Goal: Information Seeking & Learning: Compare options

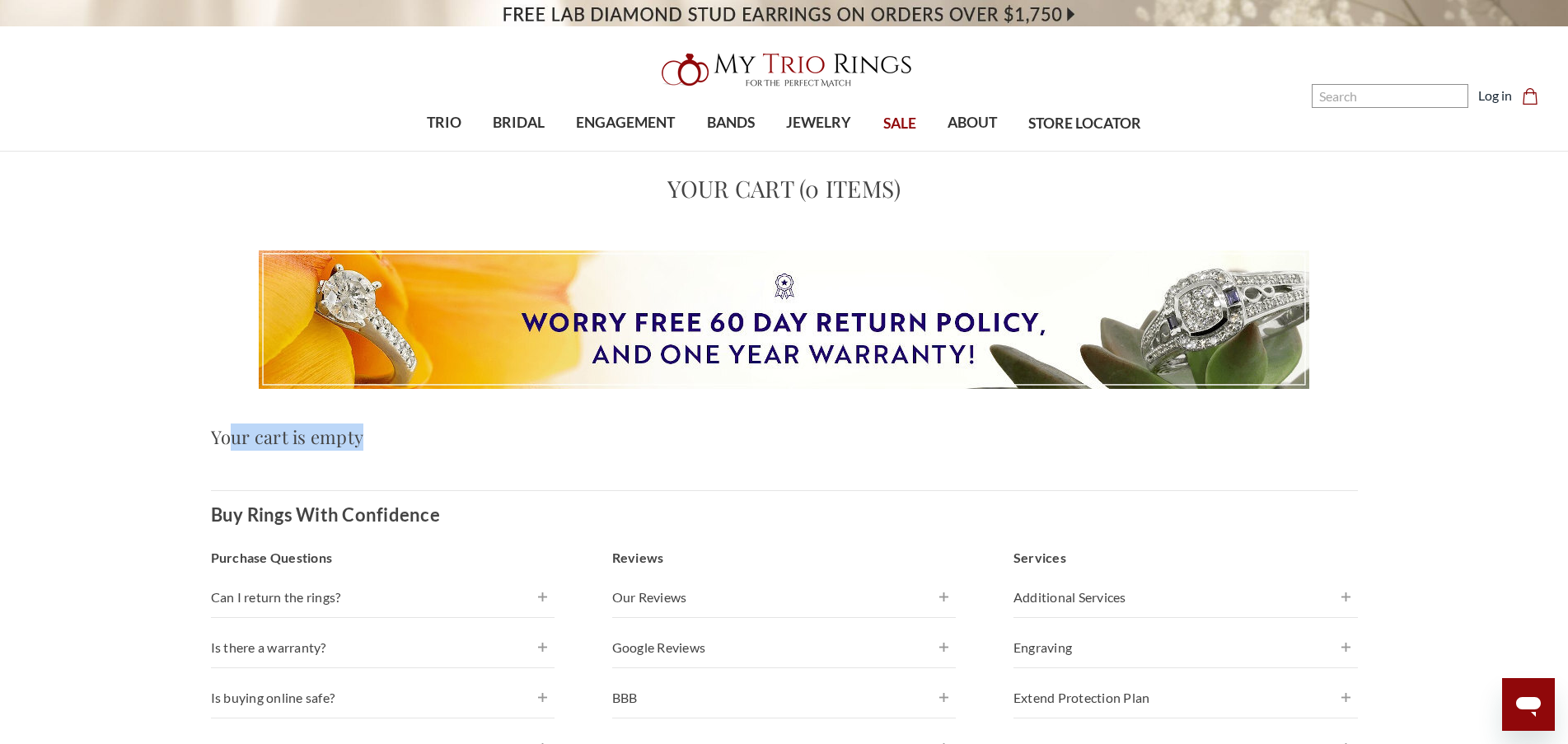
drag, startPoint x: 227, startPoint y: 446, endPoint x: 1117, endPoint y: 434, distance: 890.1
click at [1117, 434] on h3 "Your cart is empty" at bounding box center [784, 437] width 1146 height 27
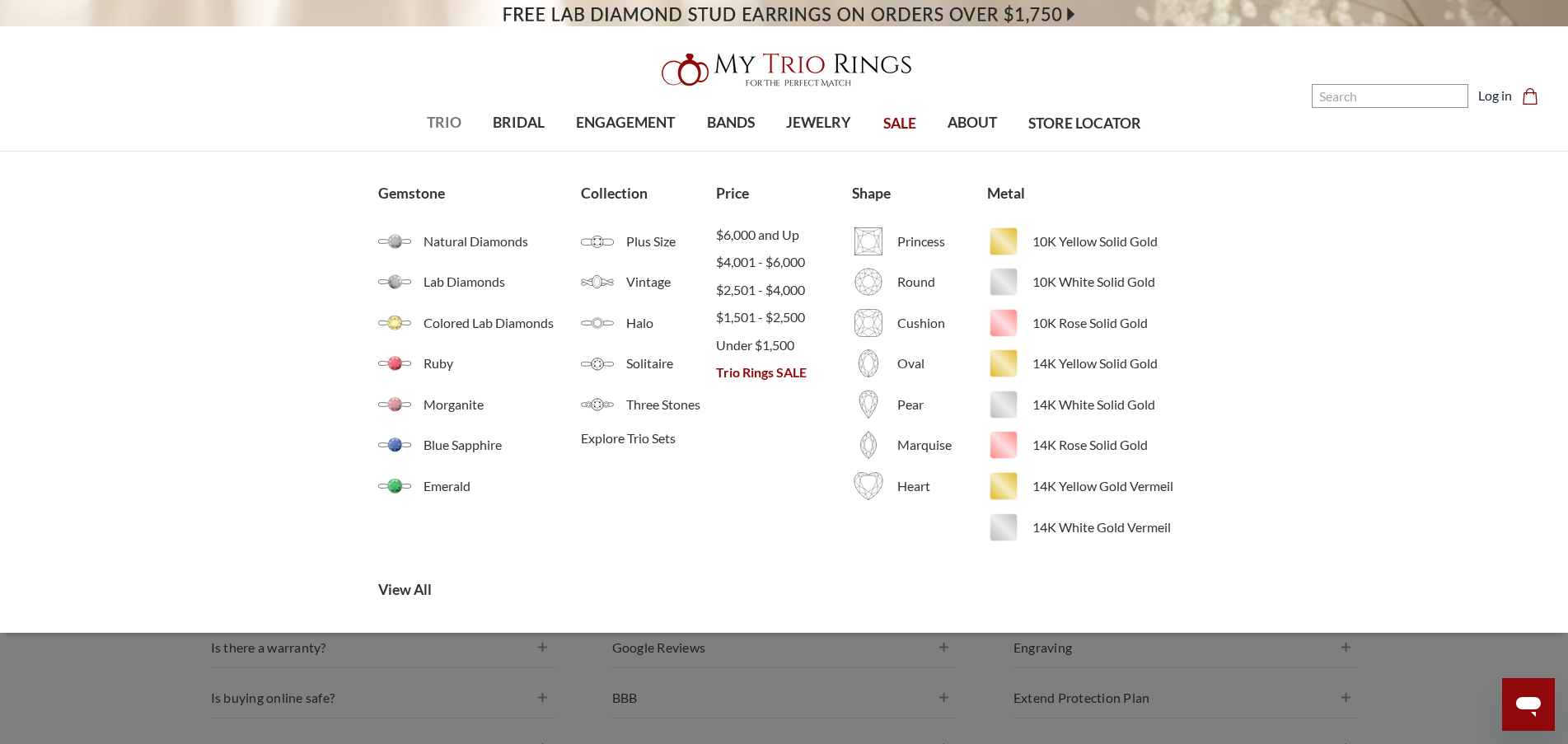
click at [371, 595] on ul "Gemstone Natural Diamonds Lab Diamonds Colored Lab Diamonds Ruby Morganite Blue…" at bounding box center [784, 392] width 843 height 481
click at [382, 588] on span "View All" at bounding box center [514, 590] width 271 height 22
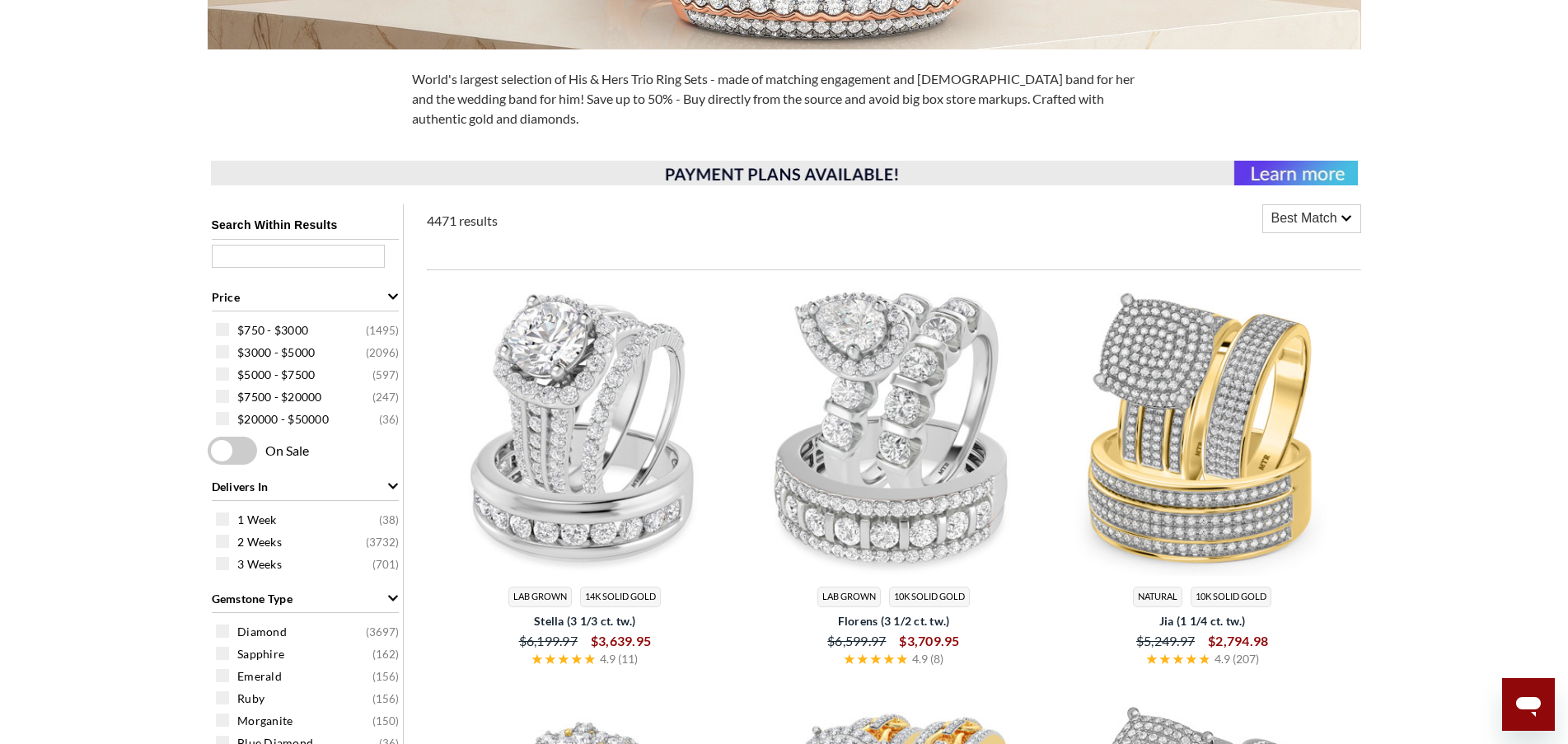
click at [610, 395] on img at bounding box center [585, 428] width 296 height 296
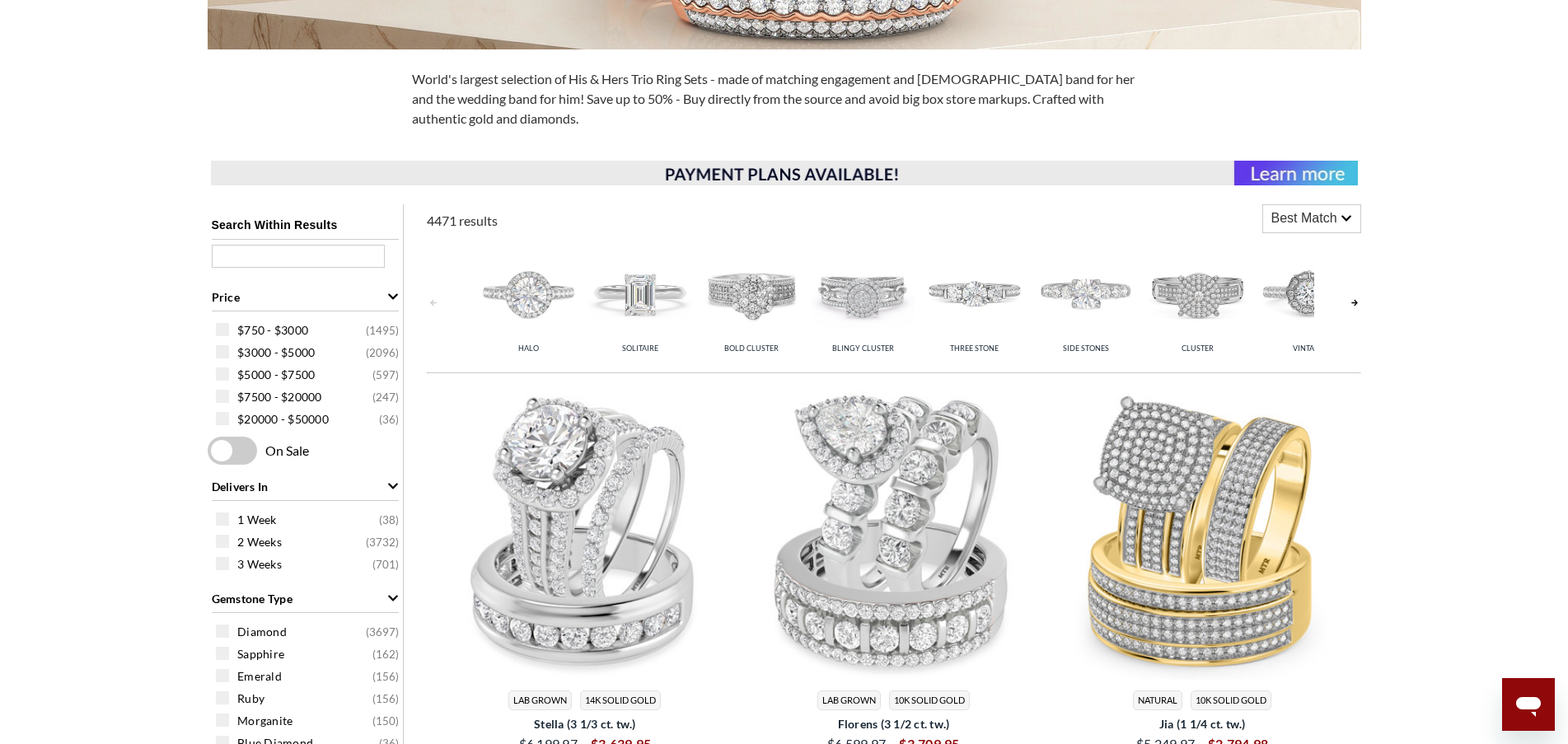
click at [1189, 488] on img at bounding box center [1202, 532] width 296 height 296
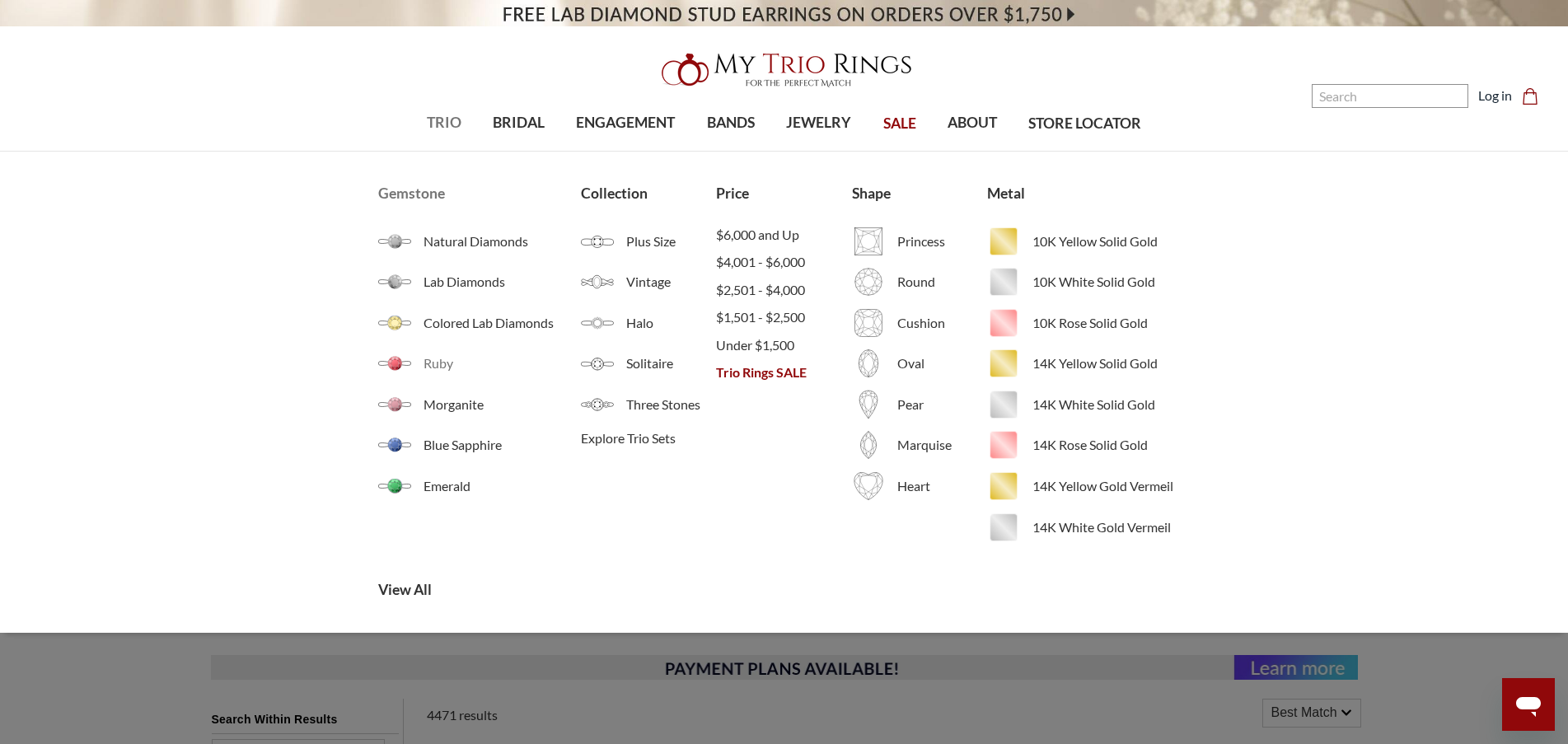
click at [435, 370] on span "Ruby" at bounding box center [502, 363] width 158 height 20
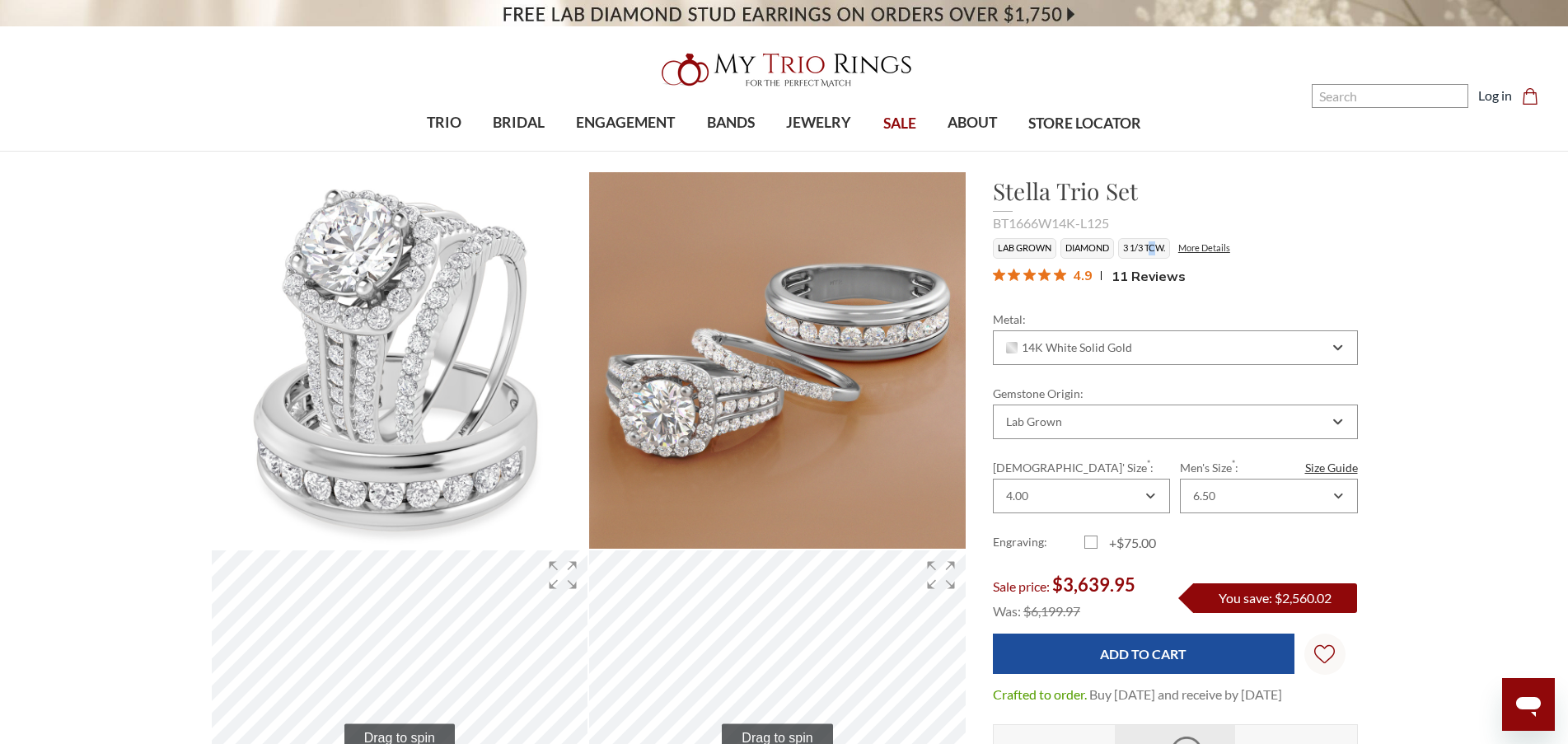
click at [1157, 245] on li "3 1/3 TCW." at bounding box center [1144, 249] width 52 height 21
click at [1159, 245] on li "3 1/3 TCW." at bounding box center [1144, 249] width 52 height 21
drag, startPoint x: 1148, startPoint y: 247, endPoint x: 1166, endPoint y: 247, distance: 18.0
click at [1166, 247] on li "3 1/3 TCW." at bounding box center [1144, 249] width 52 height 21
click at [1166, 245] on li "3 1/3 TCW." at bounding box center [1144, 249] width 52 height 21
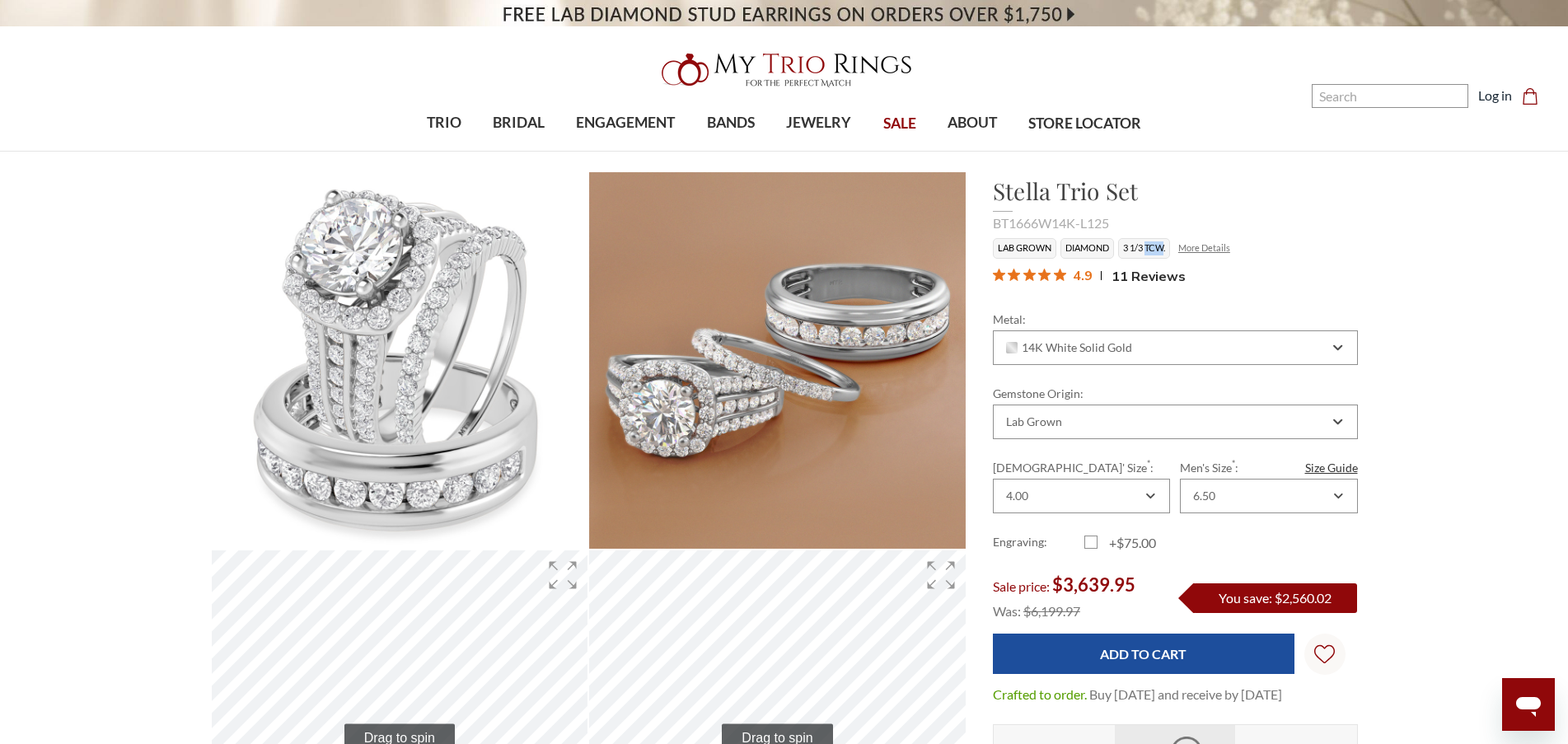
click at [1226, 251] on link "More Details" at bounding box center [1204, 247] width 52 height 10
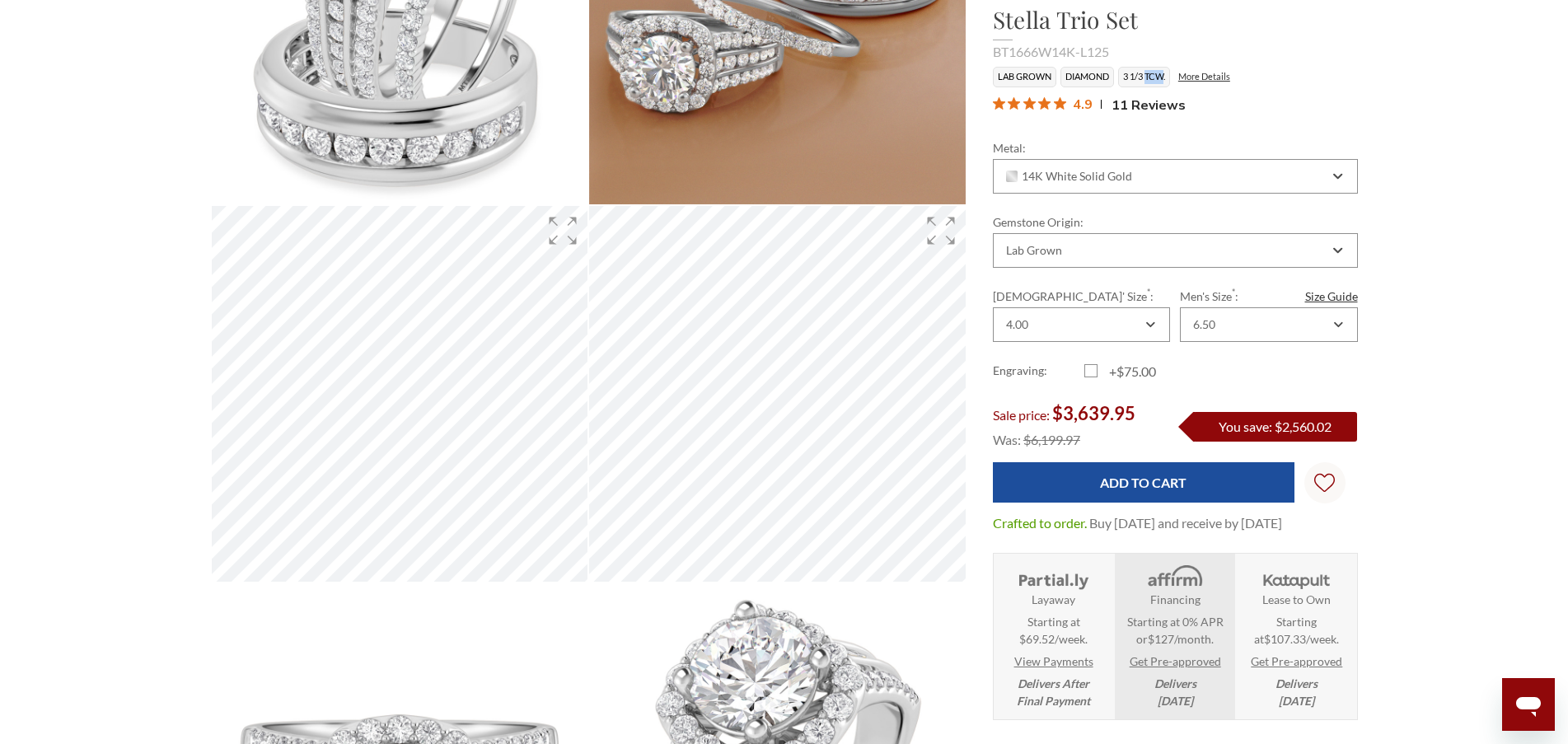
scroll to position [98, 0]
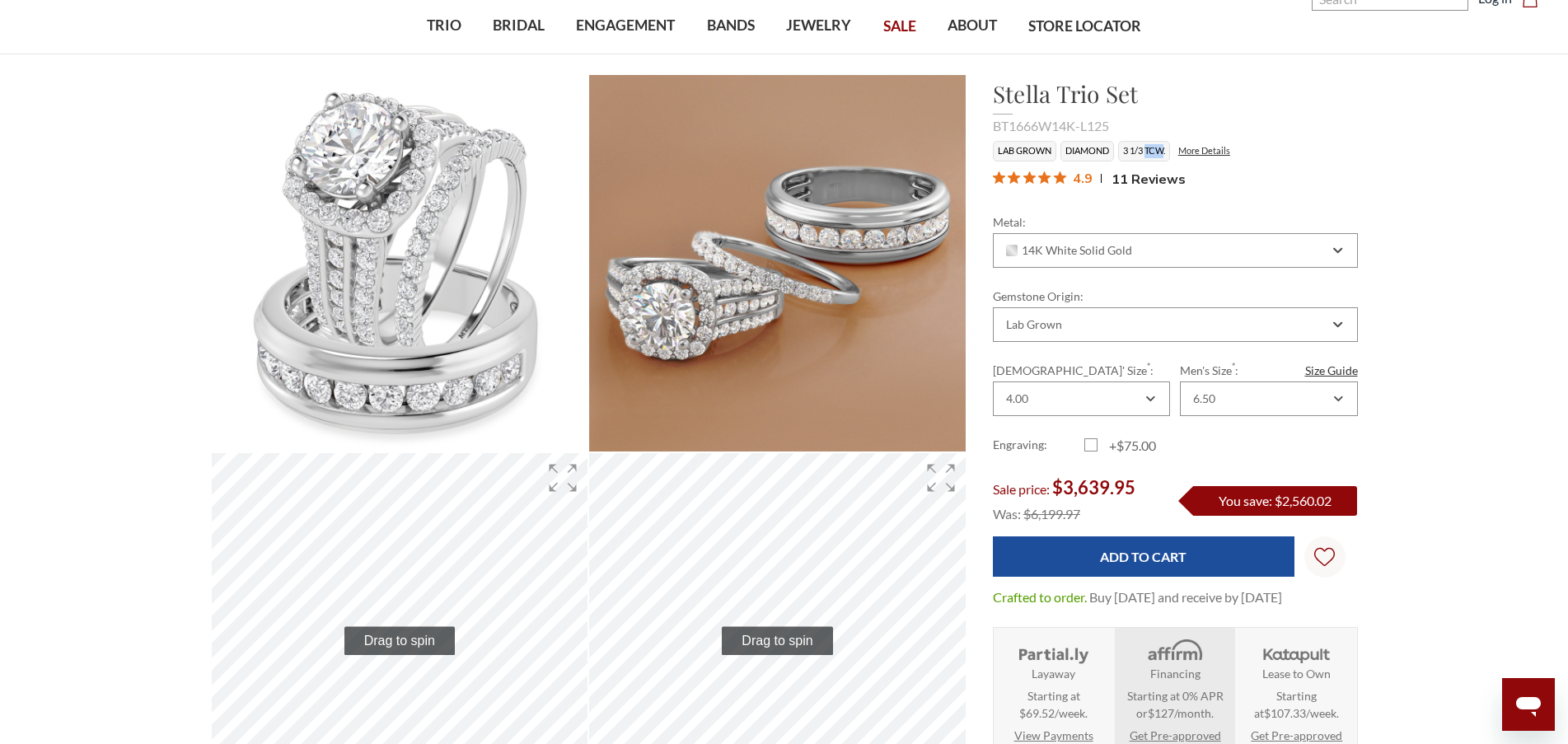
click at [1152, 179] on span "11 Reviews" at bounding box center [1148, 178] width 74 height 24
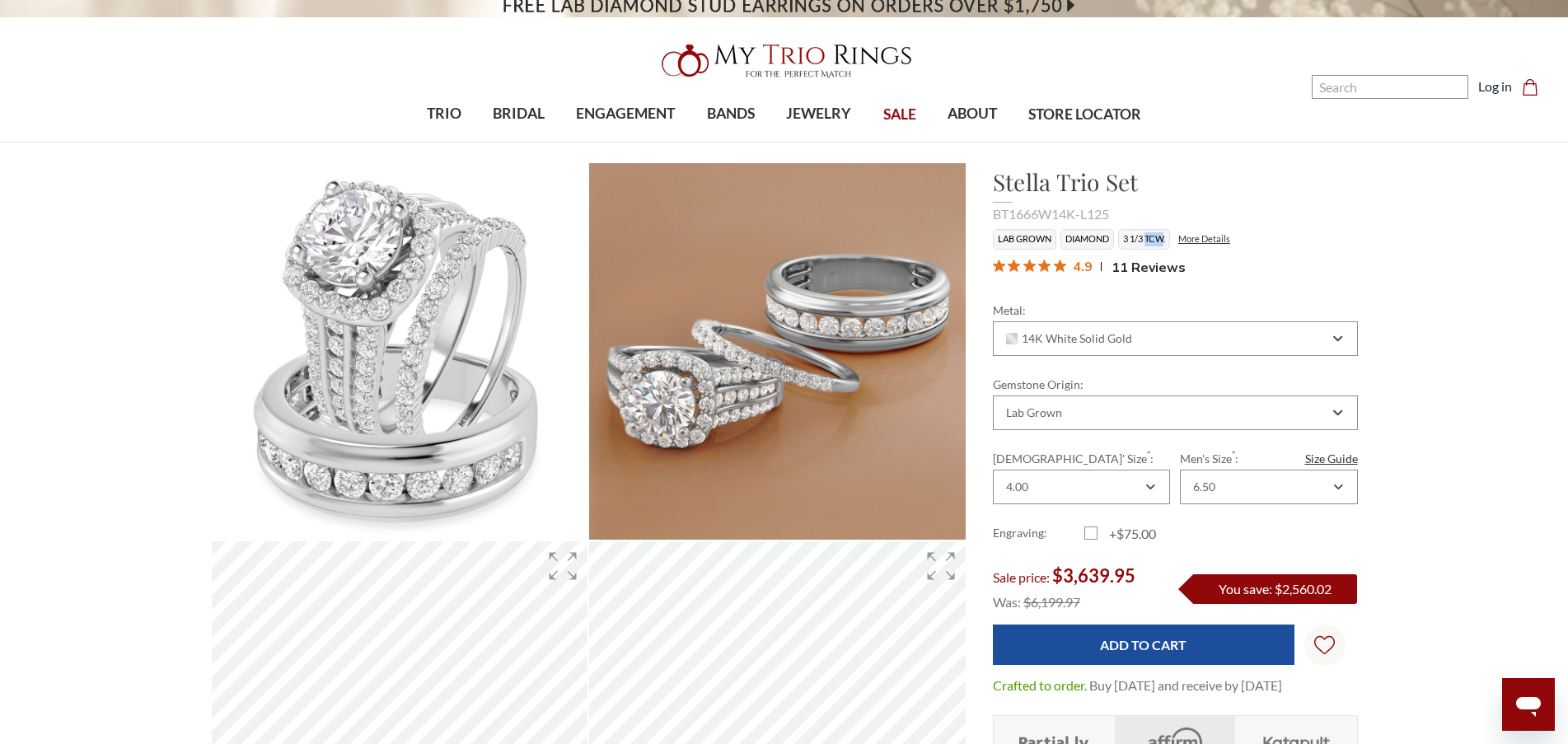
scroll to position [0, 0]
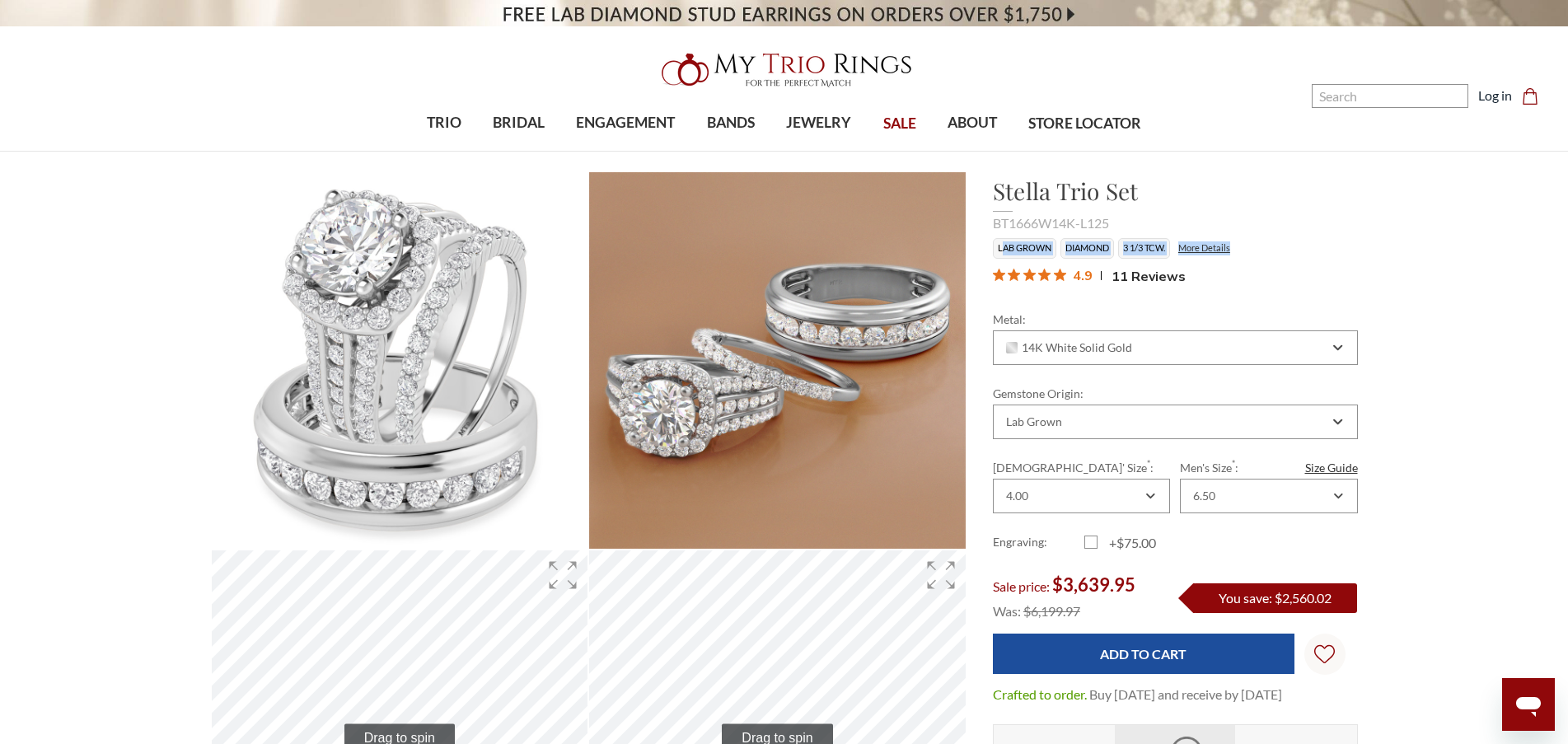
drag, startPoint x: 1272, startPoint y: 233, endPoint x: 1001, endPoint y: 245, distance: 271.3
click at [1001, 245] on div "Stella Trio Set $3,639.95 BT1666W14K-L125 Lab Grown Diamond 3 1/3 TCW. More Det…" at bounding box center [1175, 232] width 365 height 117
drag, startPoint x: 1085, startPoint y: 301, endPoint x: 997, endPoint y: 284, distance: 89.6
click at [997, 284] on section "Stella Trio Set $3,639.95 BT1666W14K-L125 Lab Grown Diamond 3 1/3 TCW. More Det…" at bounding box center [1175, 541] width 392 height 740
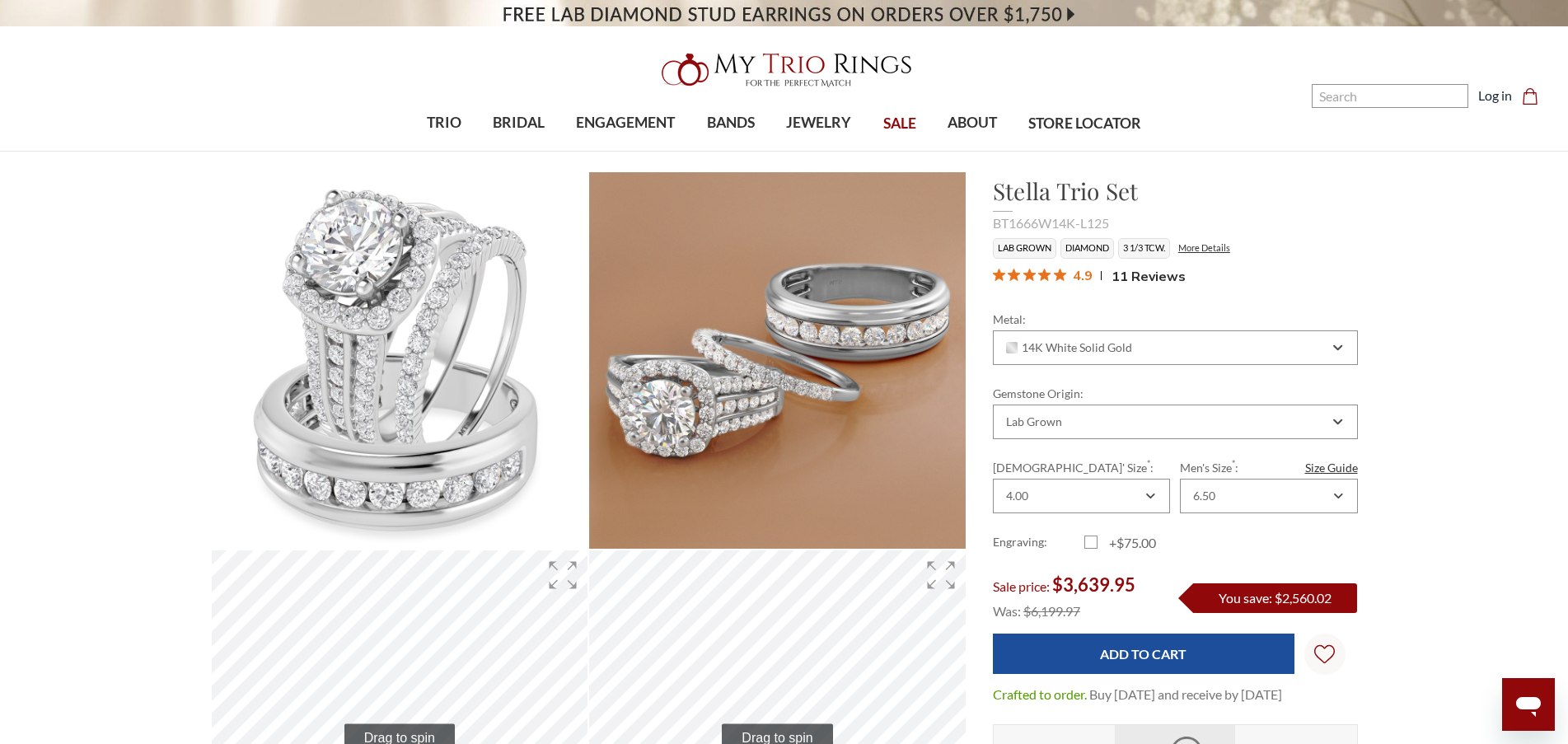
drag, startPoint x: 993, startPoint y: 248, endPoint x: 1272, endPoint y: 245, distance: 279.0
click at [1272, 245] on ul "Lab Grown Diamond 3 1/3 TCW. More Details" at bounding box center [1175, 249] width 365 height 21
click at [1286, 255] on ul "Lab Grown Diamond 3 1/3 TCW. More Details" at bounding box center [1175, 249] width 365 height 21
drag, startPoint x: 1011, startPoint y: 245, endPoint x: 1291, endPoint y: 247, distance: 280.0
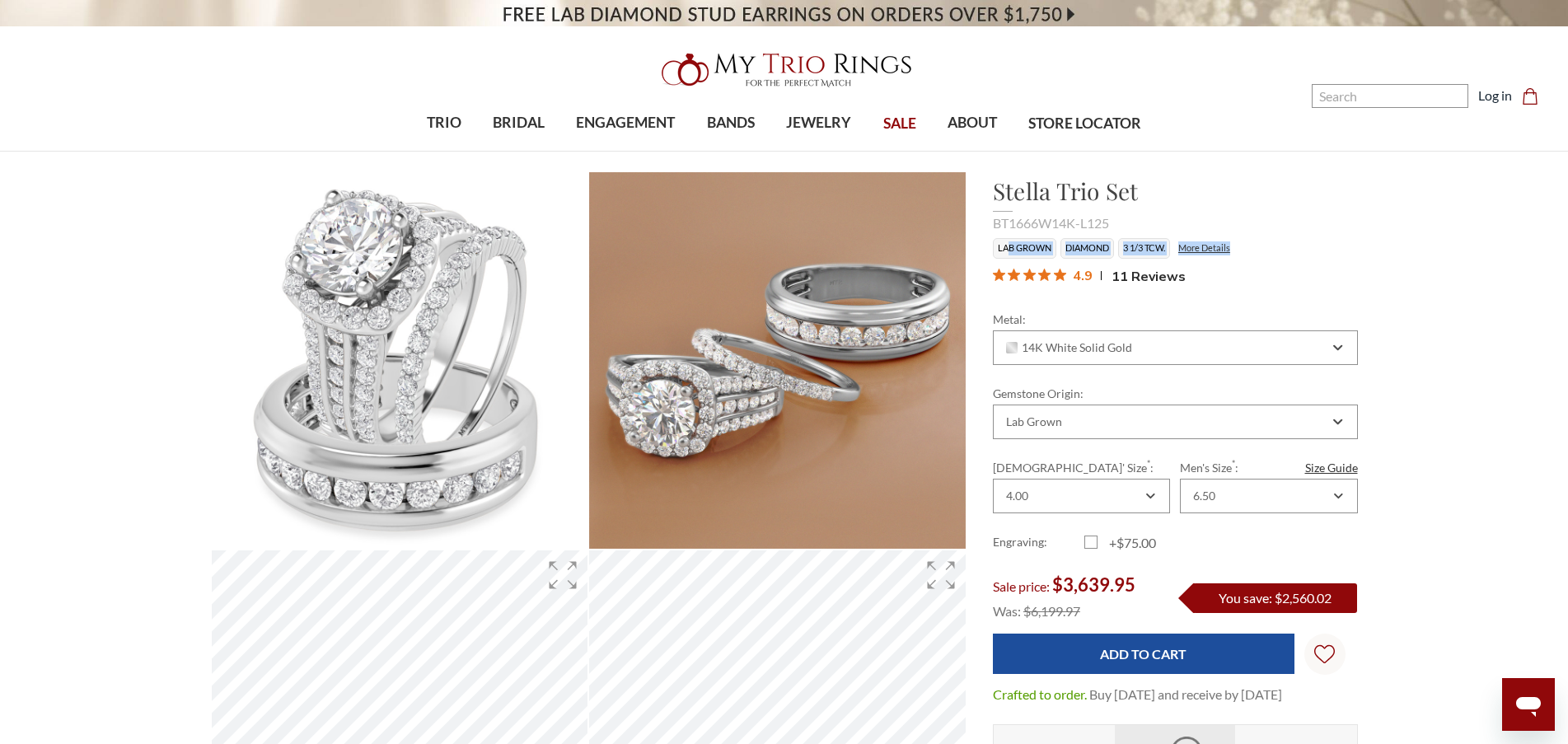
click at [1289, 248] on ul "Lab Grown Diamond 3 1/3 TCW. More Details" at bounding box center [1175, 249] width 365 height 21
click at [1291, 247] on ul "Lab Grown Diamond 3 1/3 TCW. More Details" at bounding box center [1175, 249] width 365 height 21
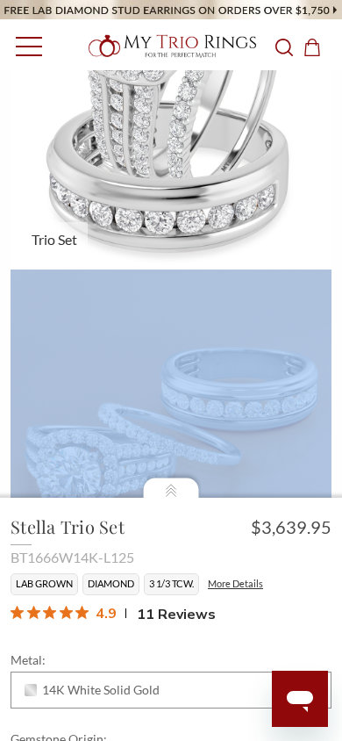
scroll to position [265, 0]
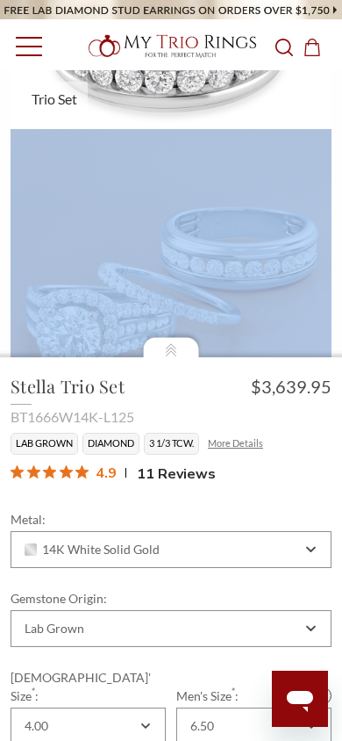
click at [234, 443] on link "More Details" at bounding box center [235, 442] width 55 height 11
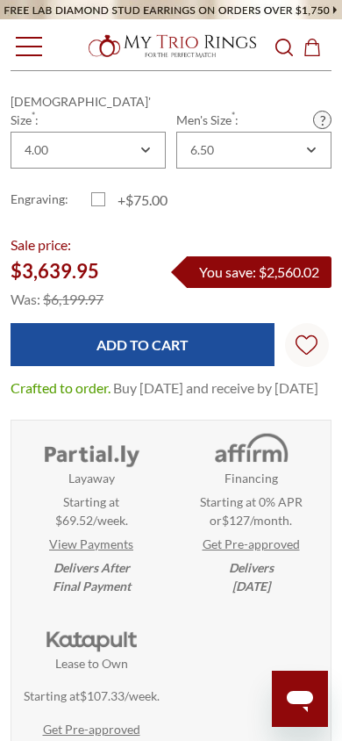
scroll to position [577, 0]
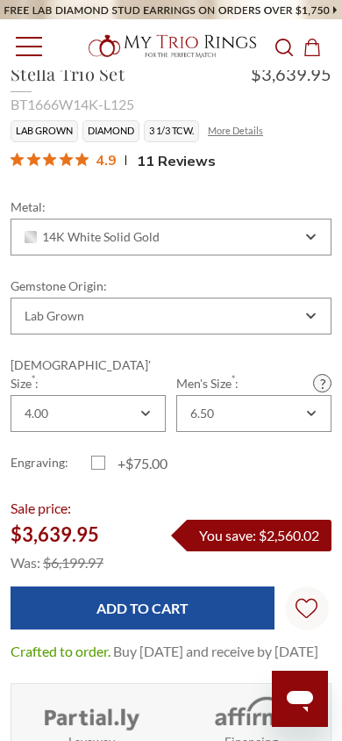
click at [233, 128] on link "More Details" at bounding box center [235, 130] width 55 height 11
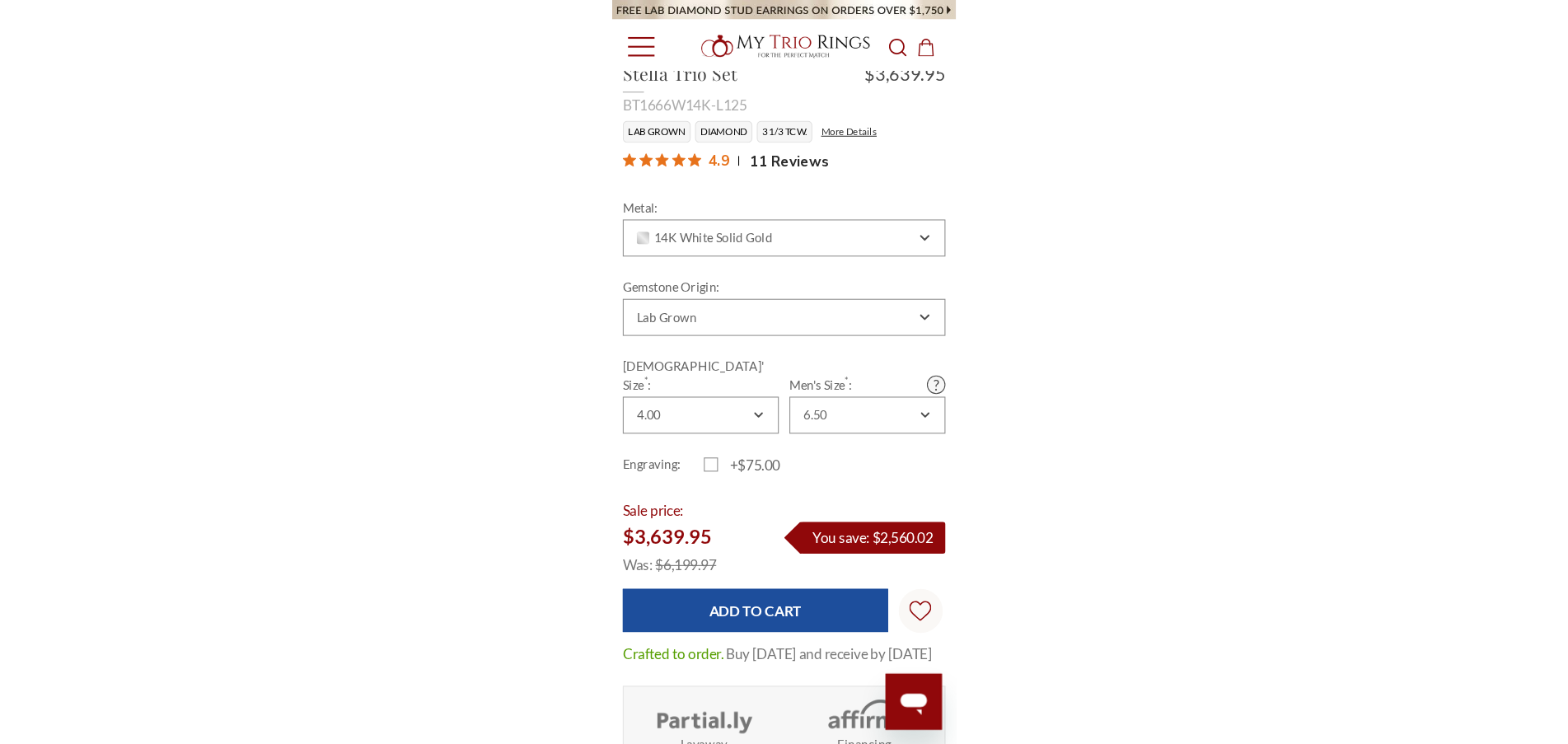
scroll to position [14, 14]
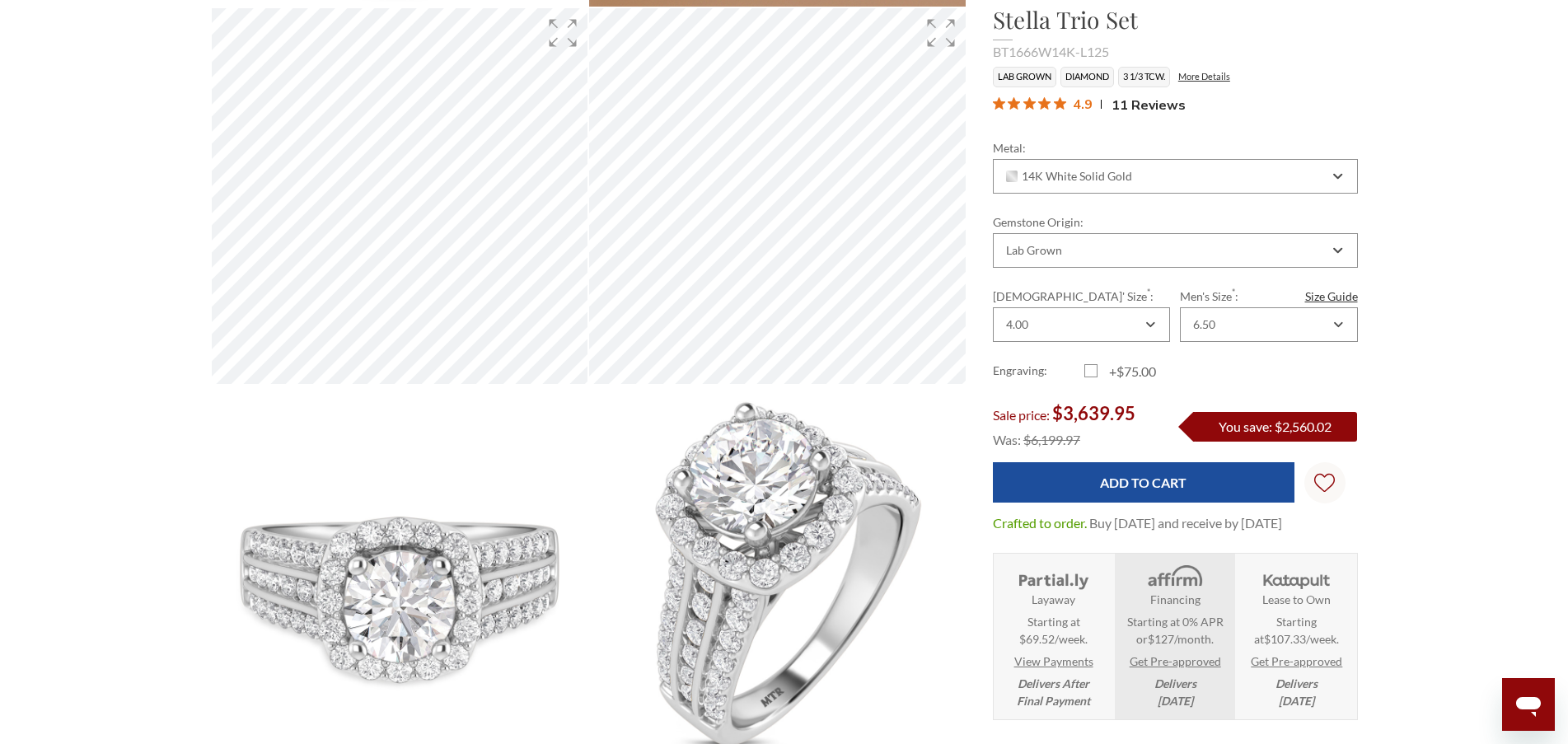
click at [1351, 101] on div "4.9 11 Reviews" at bounding box center [1175, 104] width 365 height 24
drag, startPoint x: 1000, startPoint y: 76, endPoint x: 1305, endPoint y: 72, distance: 305.0
click at [1305, 72] on ul "Lab Grown Diamond 3 1/3 TCW. More Details" at bounding box center [1175, 77] width 365 height 21
click at [1366, 100] on div "Stella Trio Set $3,639.95 BT1666W14K-L125 Lab Grown Diamond 3 1/3 TCW. More Det…" at bounding box center [1175, 61] width 392 height 117
click at [1008, 22] on h1 "Stella Trio Set" at bounding box center [1175, 20] width 365 height 35
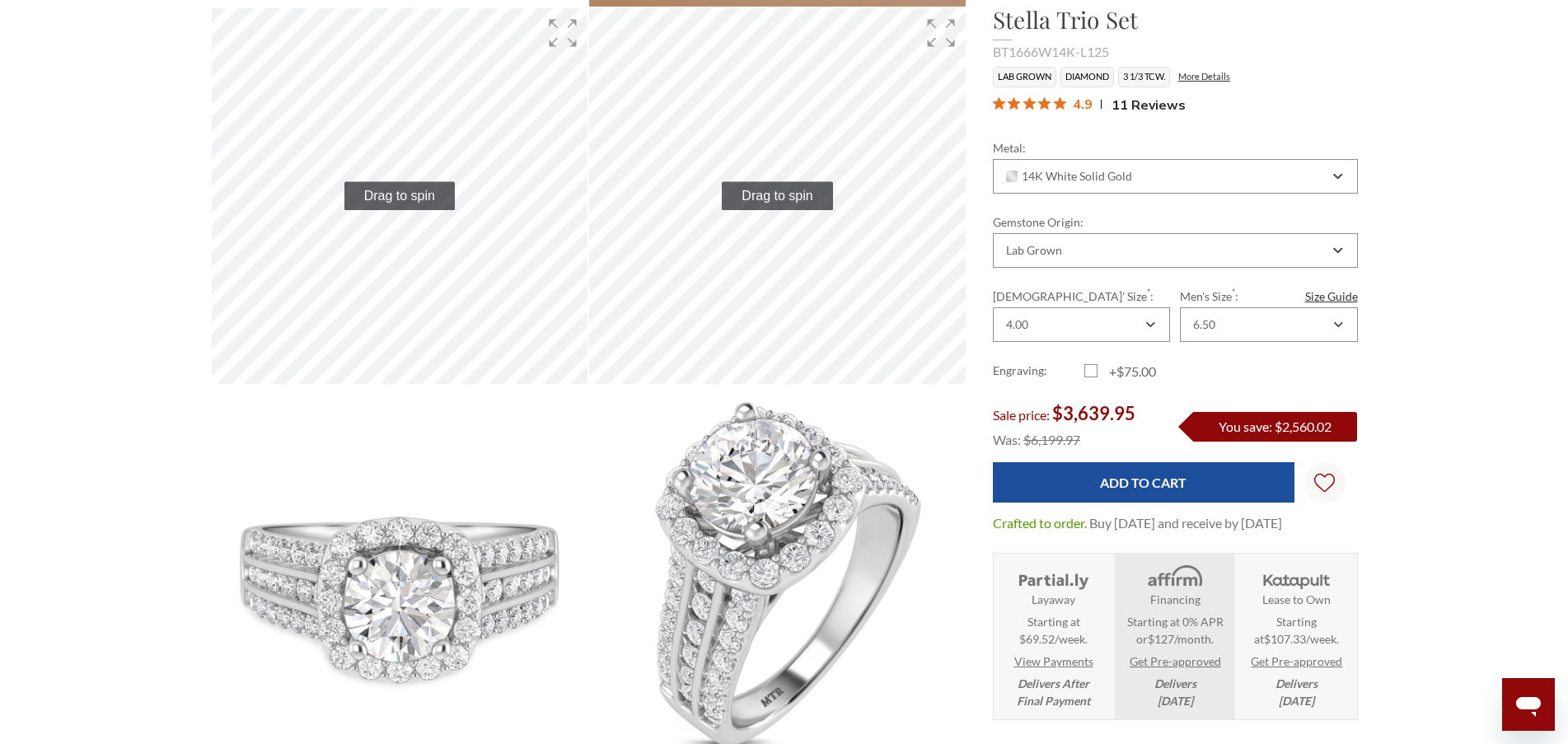
click at [1028, 52] on div "BT1666W14K-L125" at bounding box center [1175, 52] width 365 height 20
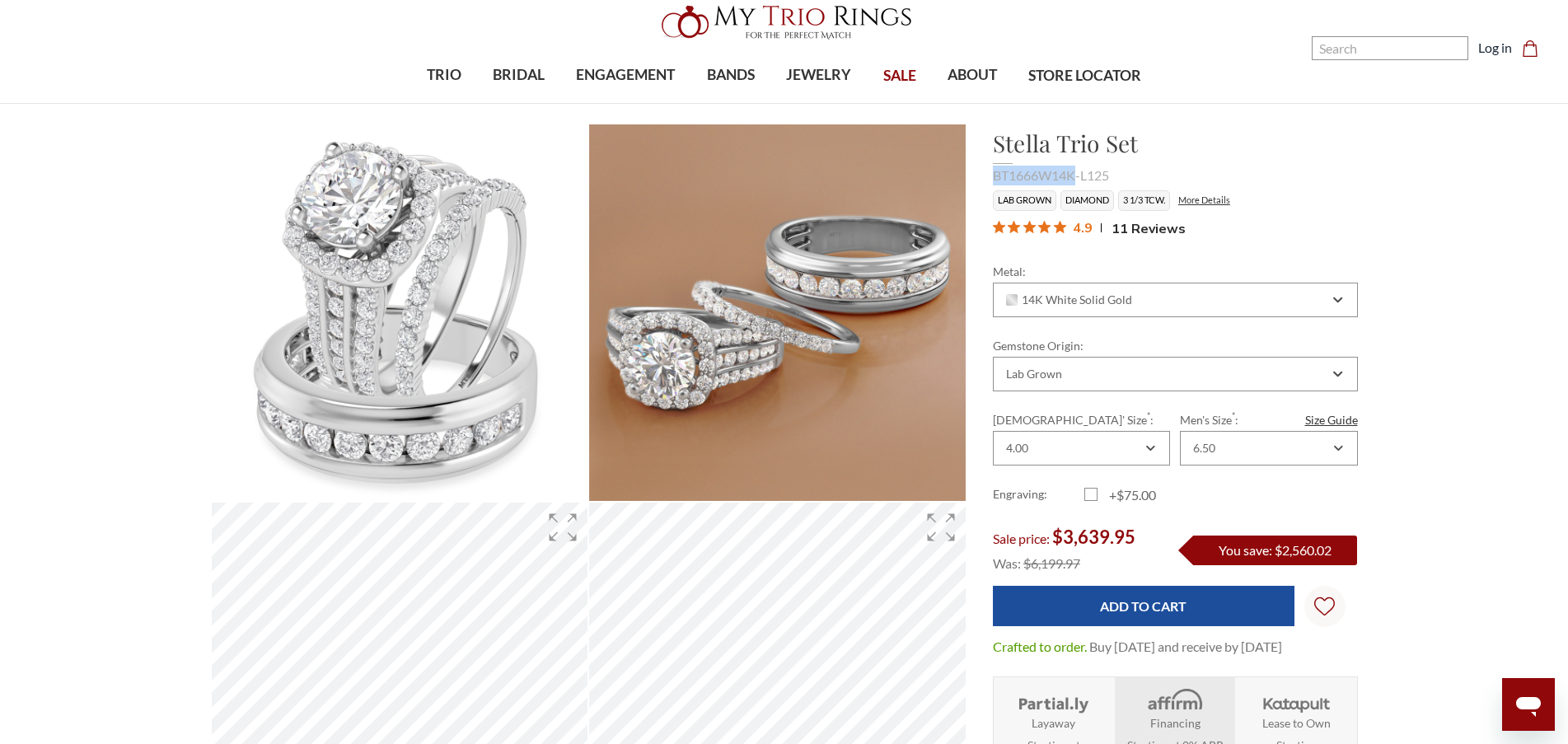
scroll to position [0, 0]
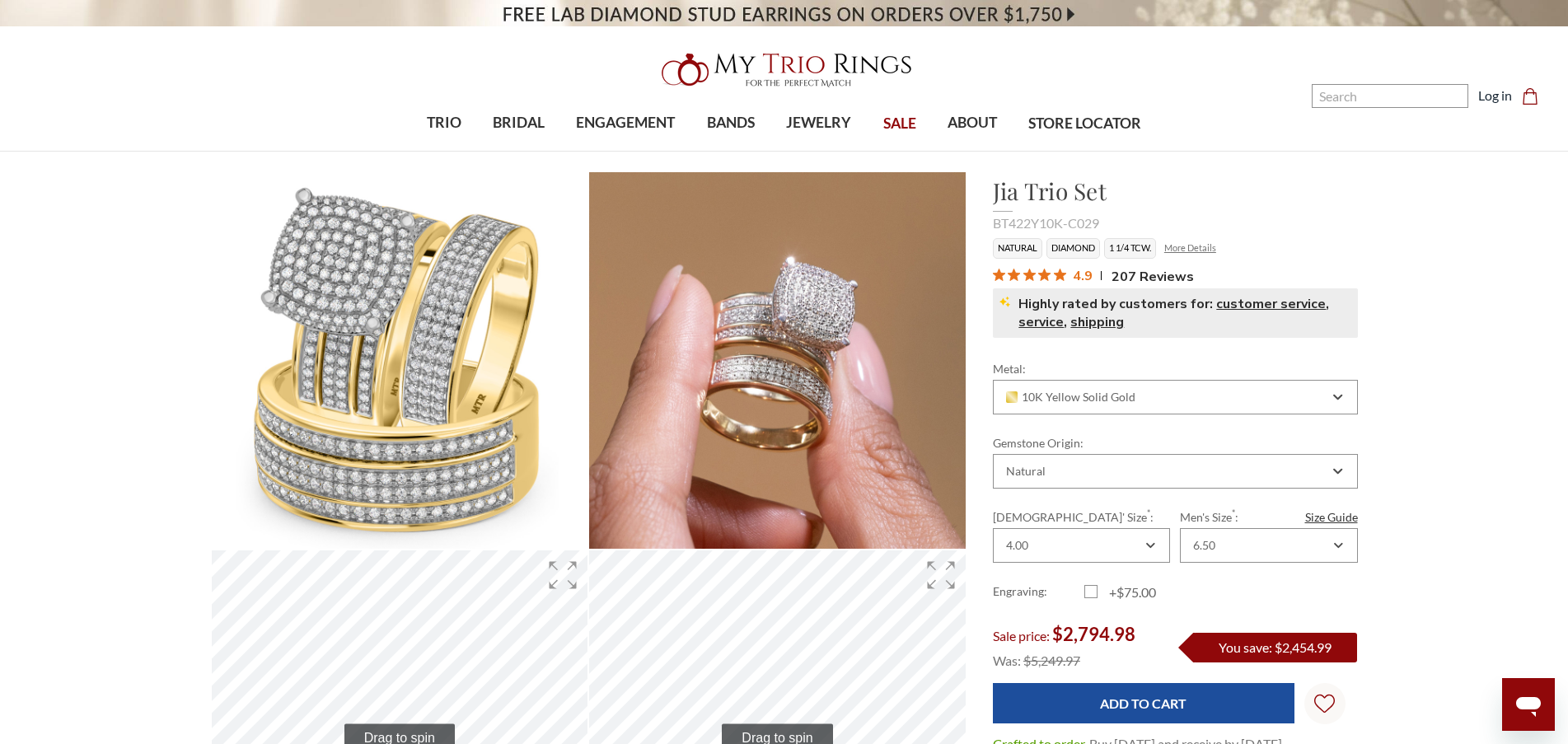
click at [1216, 248] on link "More Details" at bounding box center [1190, 247] width 52 height 10
click at [1169, 275] on span "207 Reviews" at bounding box center [1153, 276] width 83 height 24
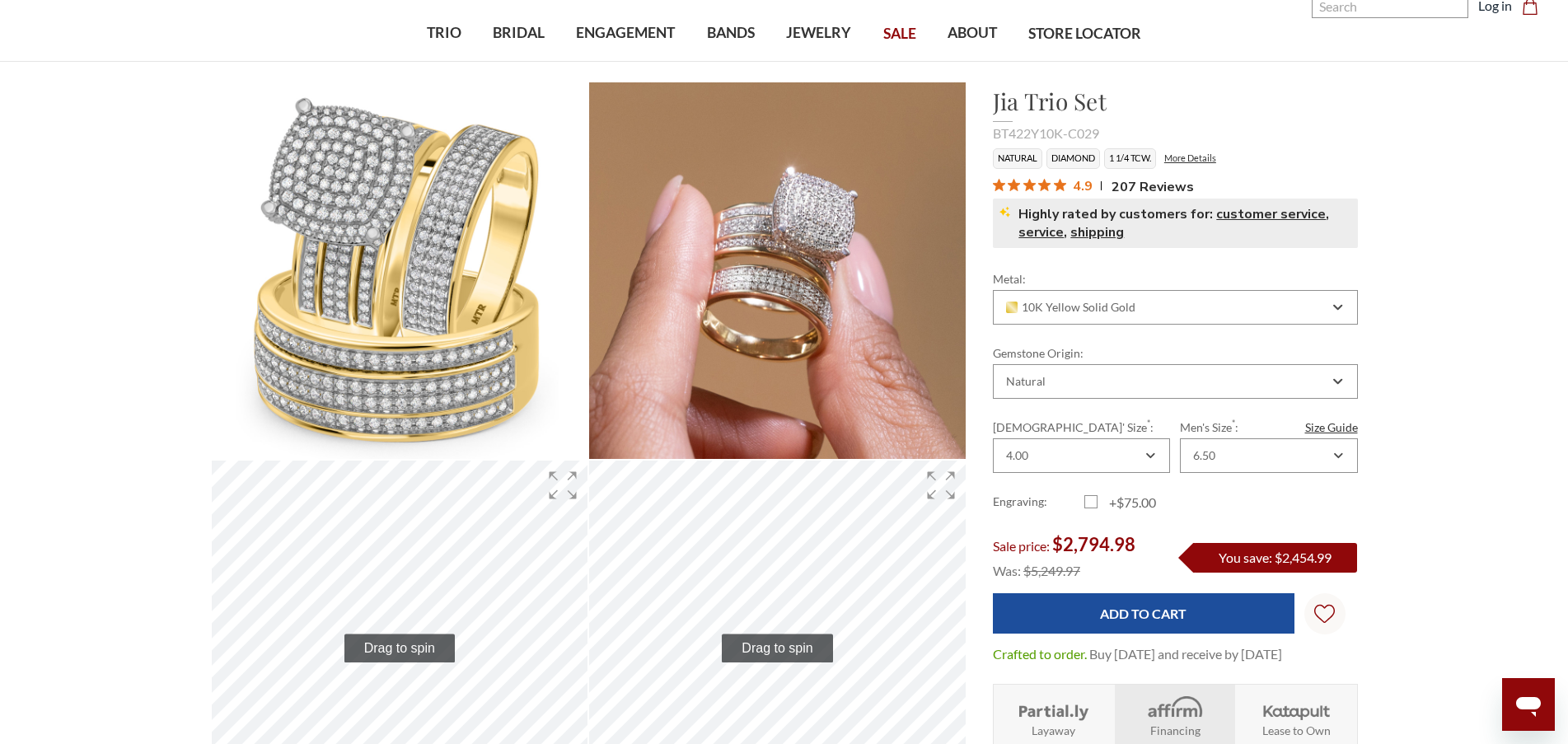
scroll to position [84, 0]
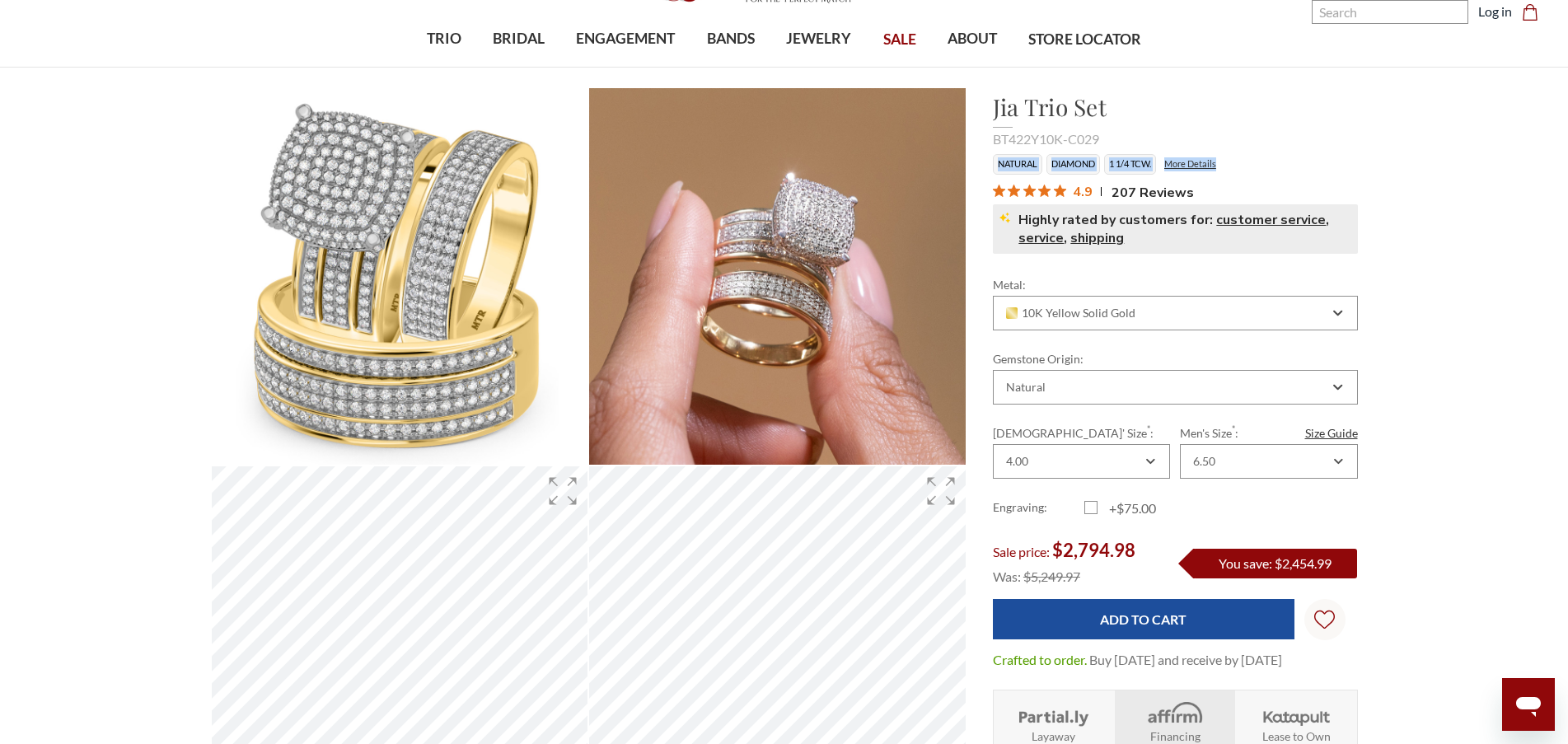
drag, startPoint x: 998, startPoint y: 161, endPoint x: 1229, endPoint y: 159, distance: 231.0
click at [1229, 159] on ul "Natural Diamond 1 1/4 TCW. More Details" at bounding box center [1175, 164] width 365 height 21
click at [1314, 160] on ul "Natural Diamond 1 1/4 TCW. More Details" at bounding box center [1175, 164] width 365 height 21
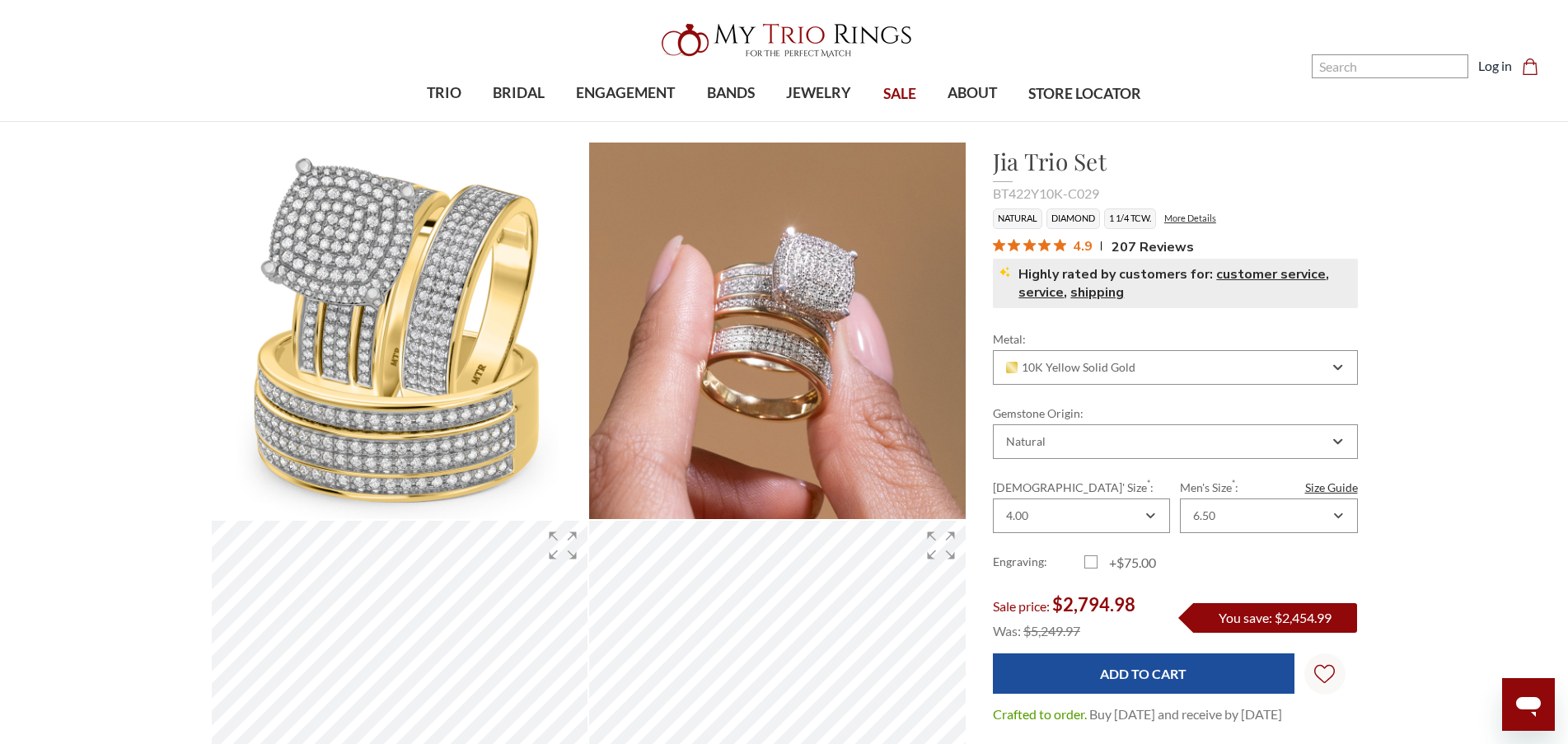
scroll to position [0, 0]
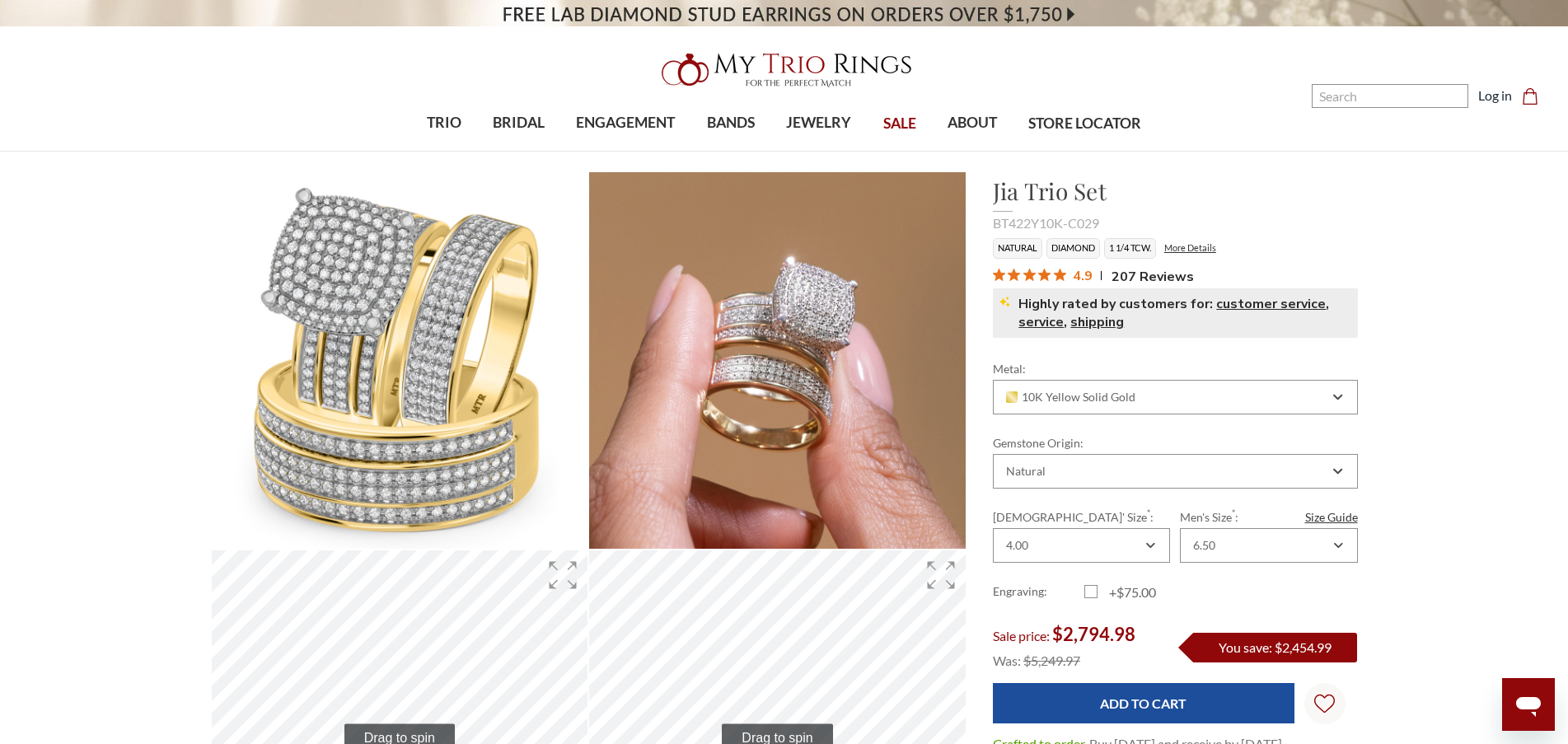
click at [1059, 193] on h1 "Jia Trio Set" at bounding box center [1175, 191] width 365 height 35
click at [1066, 250] on li "Diamond" at bounding box center [1072, 249] width 54 height 21
click at [1142, 243] on li "1 1/4 TCW." at bounding box center [1130, 249] width 52 height 21
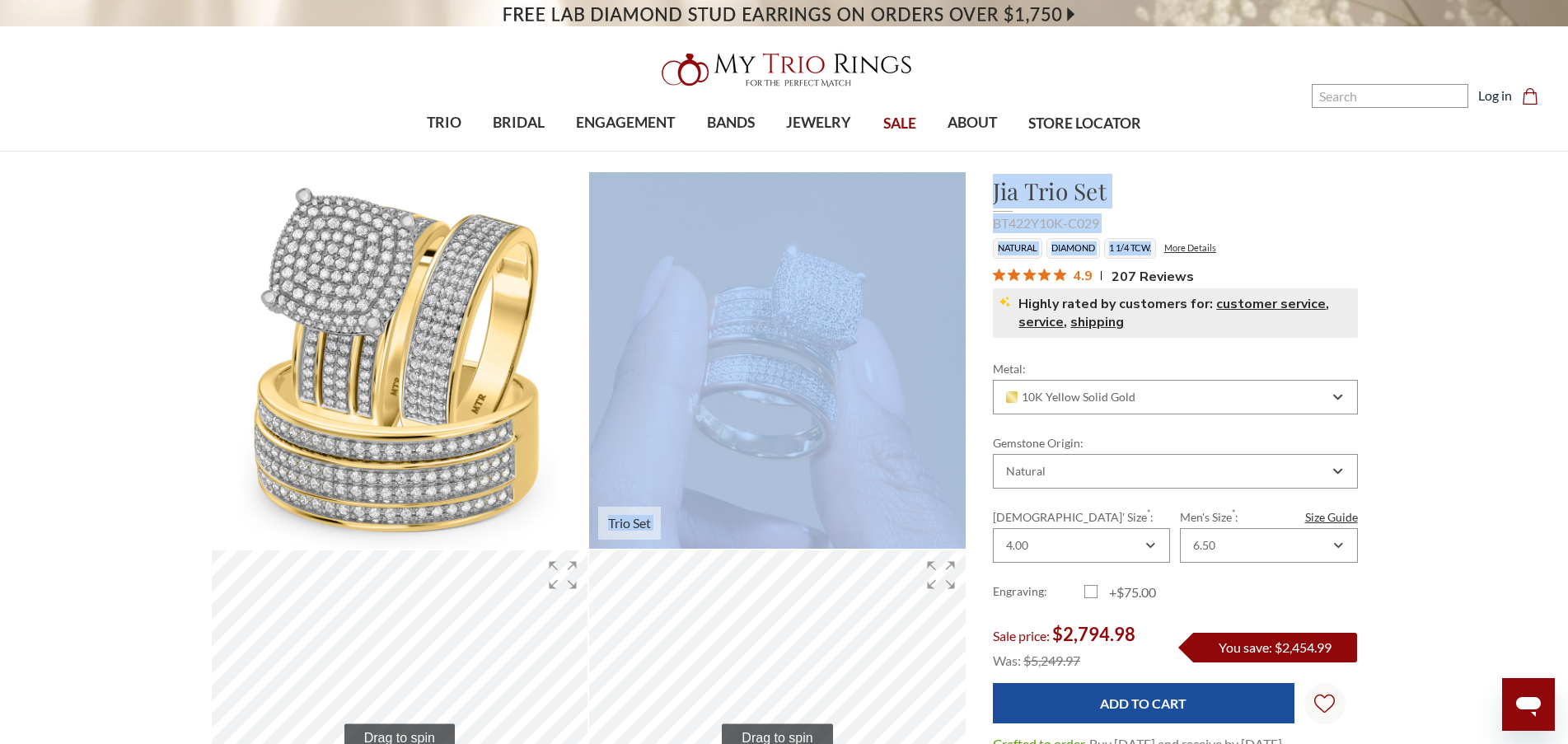
drag, startPoint x: 1159, startPoint y: 246, endPoint x: 958, endPoint y: 256, distance: 201.2
click at [1007, 249] on li "Natural" at bounding box center [1017, 249] width 50 height 21
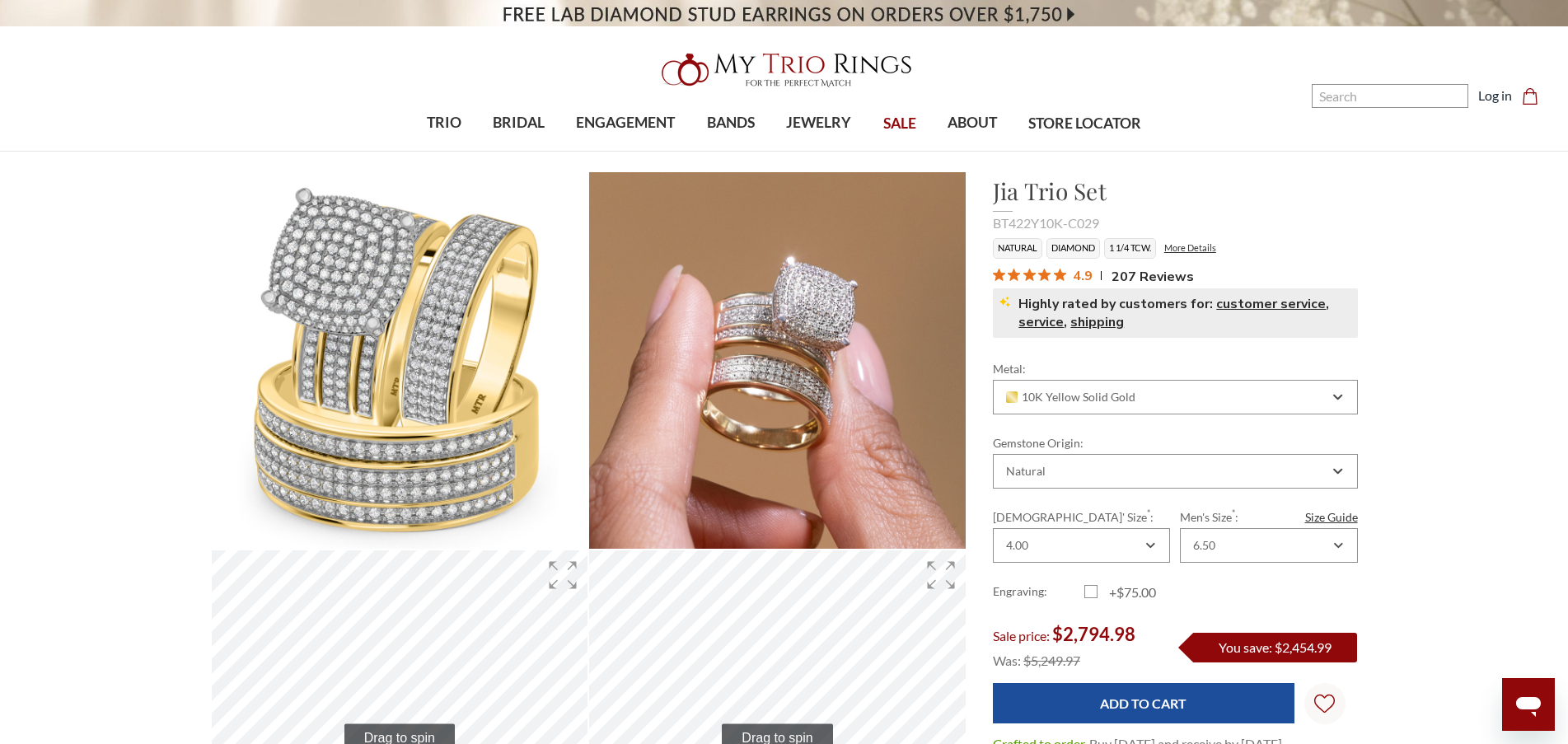
click at [1005, 248] on li "Natural" at bounding box center [1017, 249] width 50 height 21
click at [997, 252] on li "Natural" at bounding box center [1017, 249] width 50 height 21
drag, startPoint x: 1010, startPoint y: 244, endPoint x: 1150, endPoint y: 244, distance: 140.0
click at [1150, 241] on ul "Natural Diamond 1 1/4 TCW. More Details" at bounding box center [1175, 249] width 365 height 21
click at [1150, 244] on li "1 1/4 TCW." at bounding box center [1130, 249] width 52 height 21
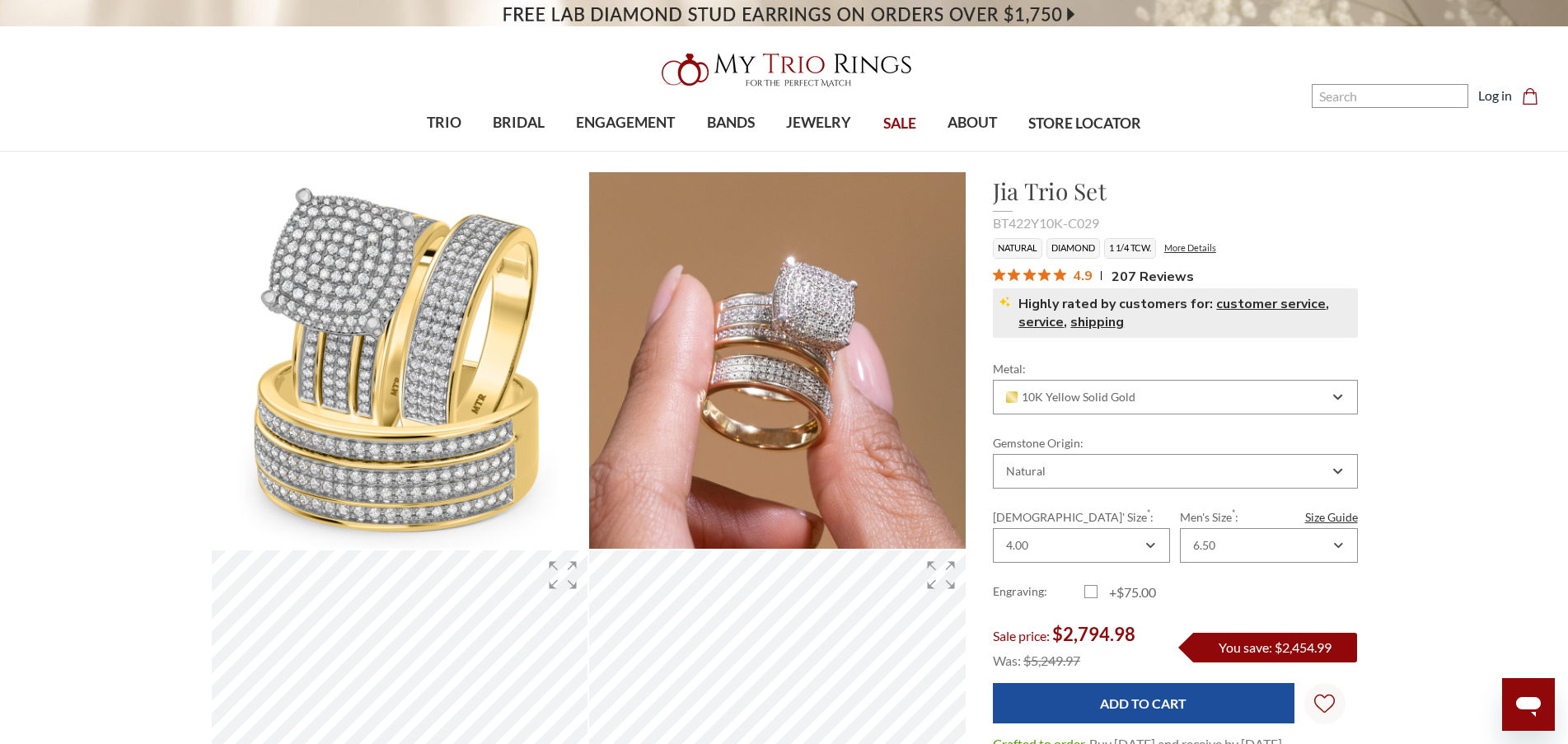
click at [995, 240] on li "Natural" at bounding box center [1017, 249] width 50 height 21
drag, startPoint x: 1000, startPoint y: 244, endPoint x: 1154, endPoint y: 247, distance: 154.0
click at [1154, 247] on ul "Natural Diamond 1 1/4 TCW. More Details" at bounding box center [1175, 249] width 365 height 21
click at [1154, 247] on li "1 1/4 TCW." at bounding box center [1130, 249] width 52 height 21
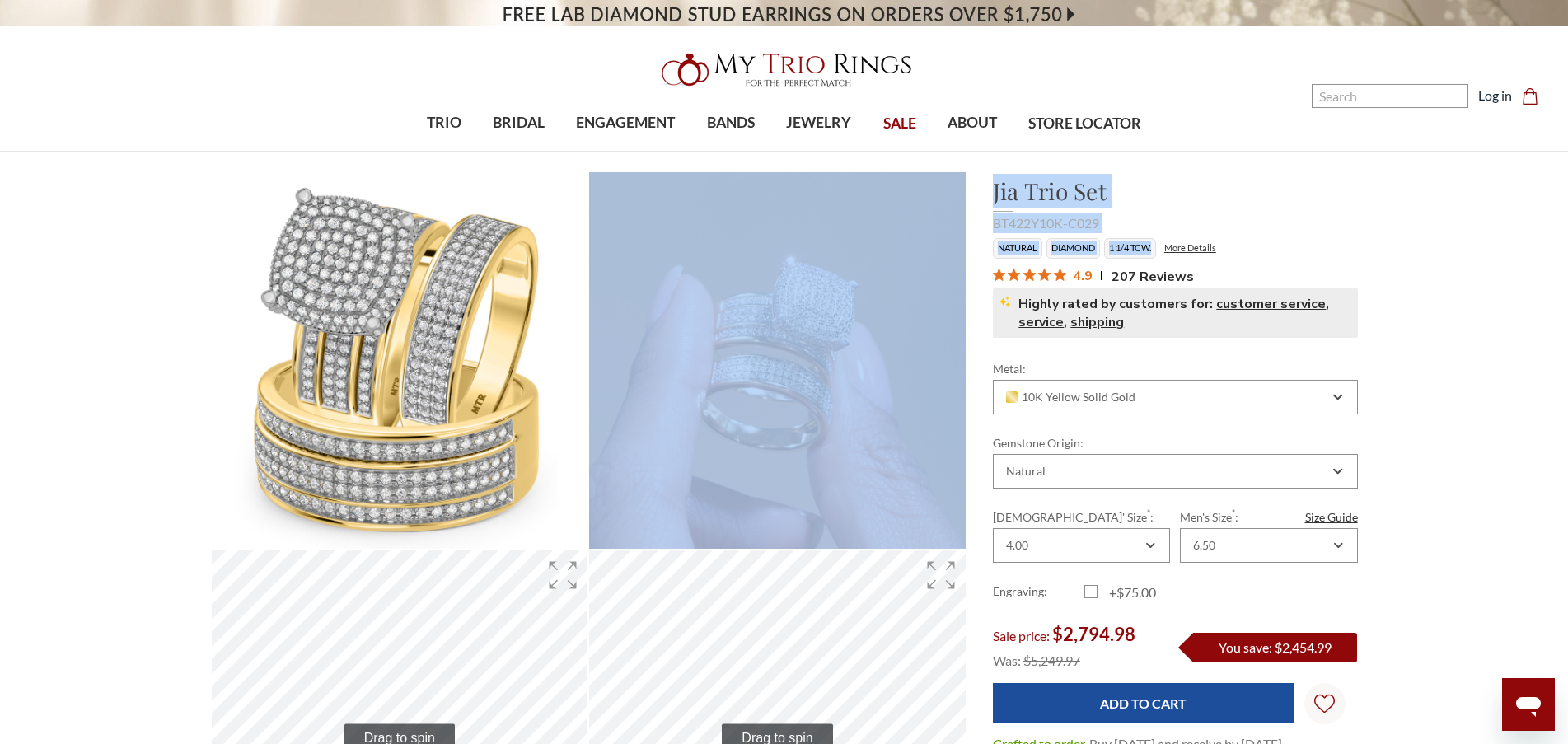
drag, startPoint x: 1154, startPoint y: 247, endPoint x: 973, endPoint y: 242, distance: 181.1
click at [1037, 252] on li "Natural" at bounding box center [1017, 249] width 50 height 21
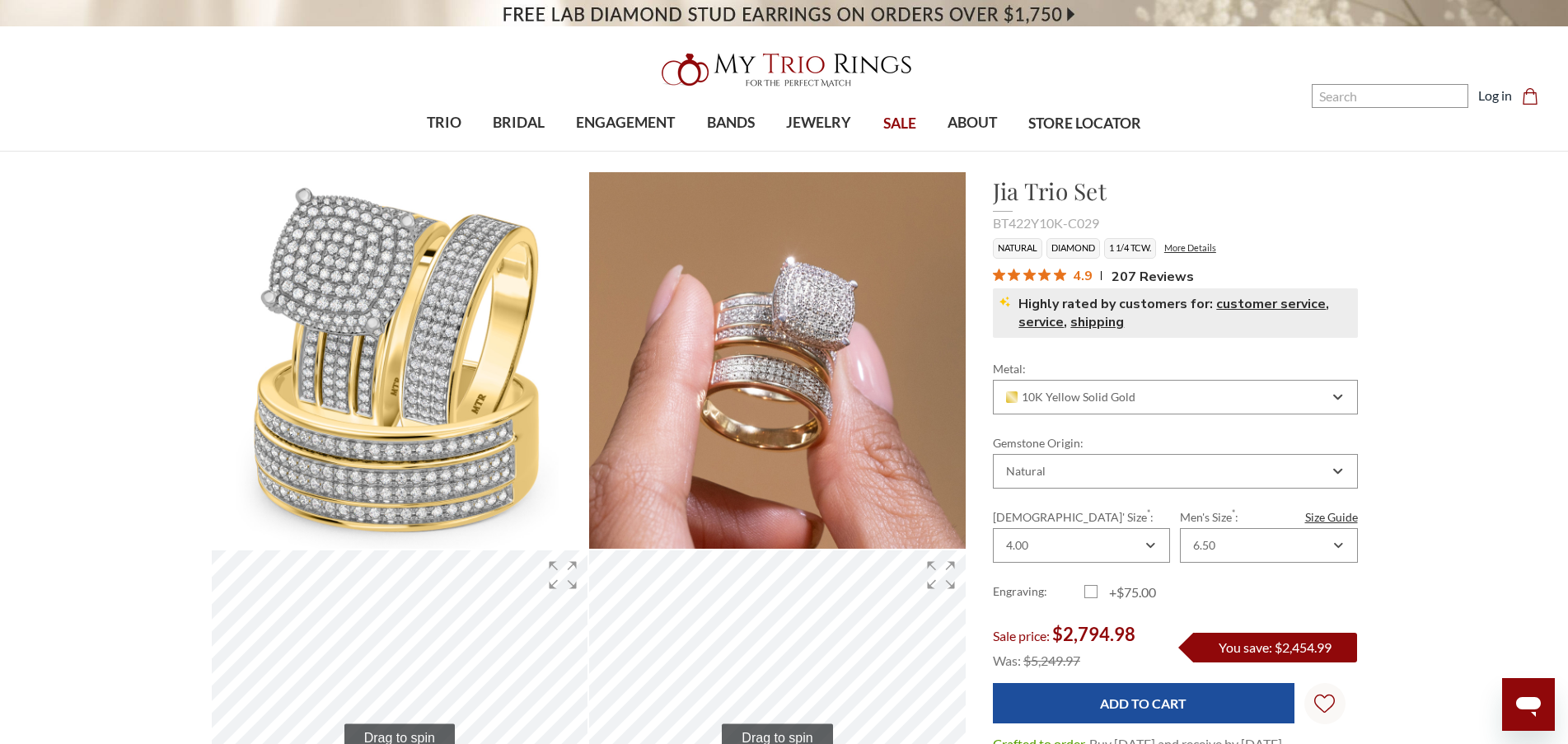
click at [1024, 252] on li "Natural" at bounding box center [1017, 249] width 50 height 21
click at [1060, 240] on li "Diamond" at bounding box center [1072, 249] width 54 height 21
click at [1114, 249] on li "1 1/4 TCW." at bounding box center [1130, 249] width 52 height 21
click at [1249, 202] on h1 "Jia Trio Set" at bounding box center [1175, 191] width 365 height 35
click at [1083, 250] on li "Diamond" at bounding box center [1072, 249] width 54 height 21
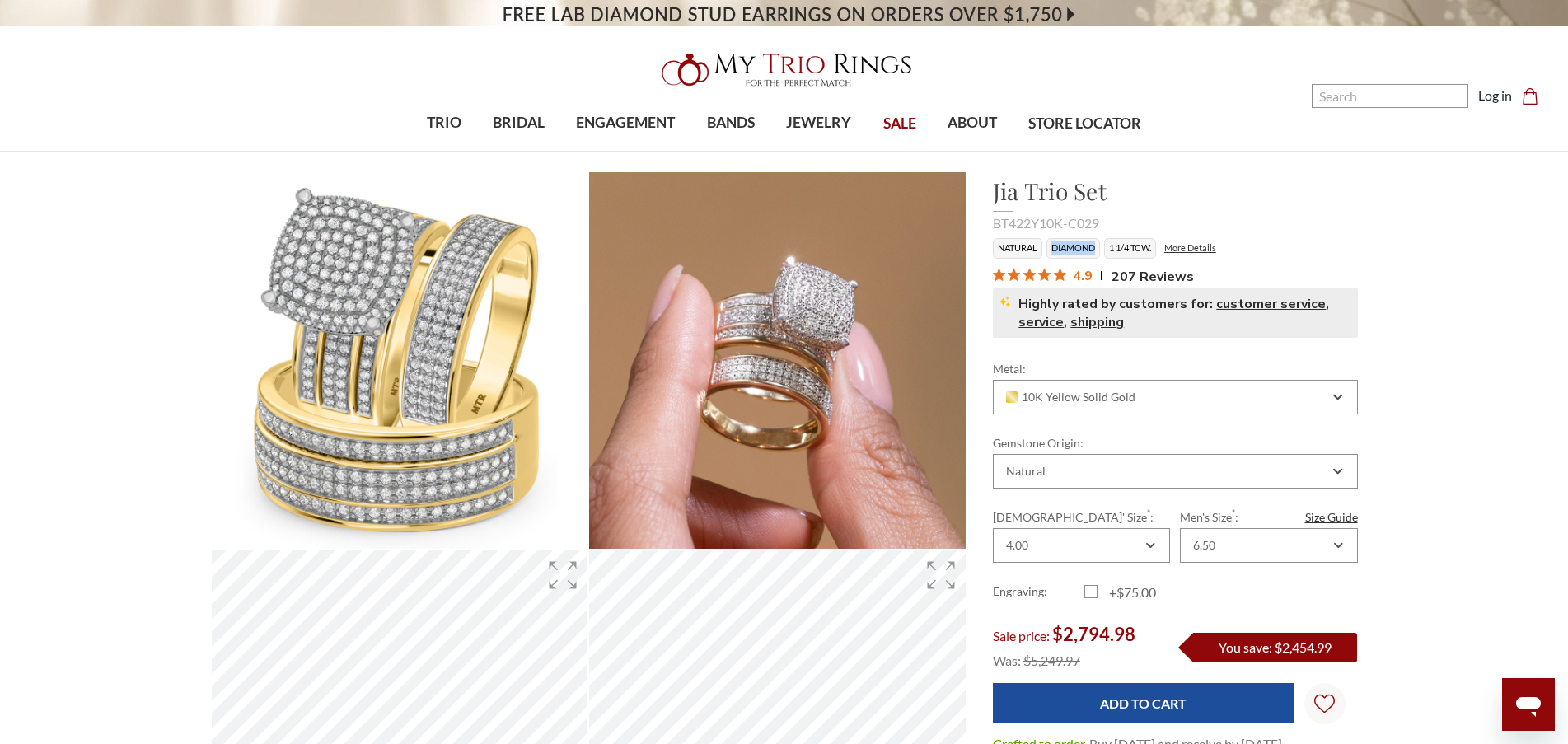
click at [1083, 250] on li "Diamond" at bounding box center [1072, 249] width 54 height 21
click at [1182, 248] on link "More Details" at bounding box center [1190, 247] width 52 height 10
click at [1016, 238] on div "Jia Trio Set $2,794.98 BT422Y10K-C029 Natural Diamond 1 1/4 TCW. More Details 4…" at bounding box center [1175, 256] width 365 height 166
click at [1016, 247] on li "Natural" at bounding box center [1017, 249] width 50 height 21
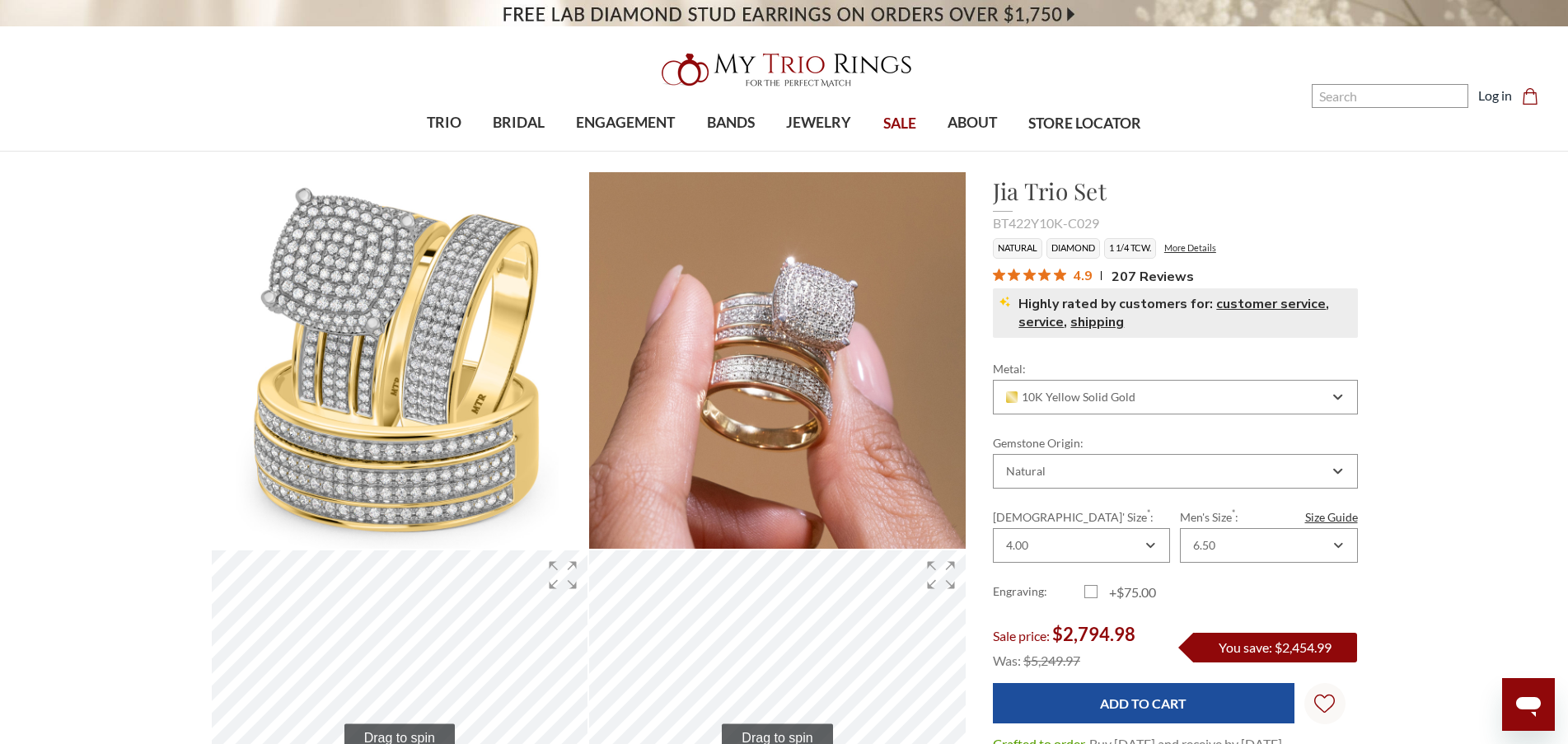
click at [1033, 247] on li "Natural" at bounding box center [1017, 249] width 50 height 21
click at [1068, 249] on li "Diamond" at bounding box center [1072, 249] width 54 height 21
click at [1237, 250] on ul "Natural Diamond 1 1/4 TCW. More Details" at bounding box center [1175, 249] width 365 height 21
drag, startPoint x: 1104, startPoint y: 216, endPoint x: 984, endPoint y: 218, distance: 120.0
click at [984, 218] on div "Jia Trio Set $2,794.98 BT422Y10K-C029 Natural Diamond 1 1/4 TCW. More Details 4…" at bounding box center [1175, 256] width 392 height 166
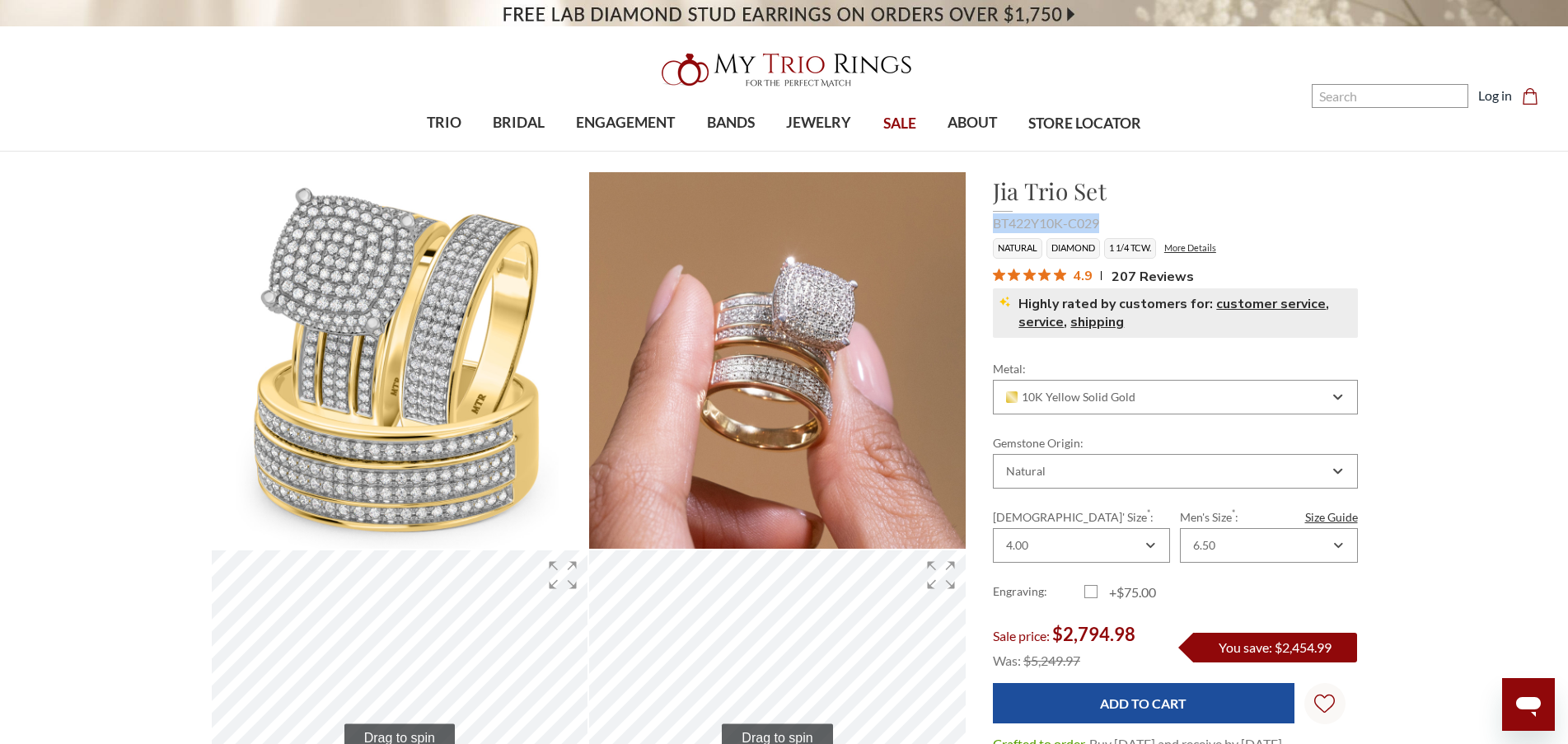
click at [1107, 215] on div "BT422Y10K-C029" at bounding box center [1175, 223] width 365 height 20
drag, startPoint x: 1112, startPoint y: 225, endPoint x: 987, endPoint y: 225, distance: 125.0
click at [987, 225] on div "Jia Trio Set $2,794.98 BT422Y10K-C029 Natural Diamond 1 1/4 TCW. More Details 4…" at bounding box center [1175, 256] width 392 height 166
click at [1107, 202] on h1 "Jia Trio Set" at bounding box center [1175, 191] width 365 height 35
drag, startPoint x: 1099, startPoint y: 219, endPoint x: 983, endPoint y: 225, distance: 116.2
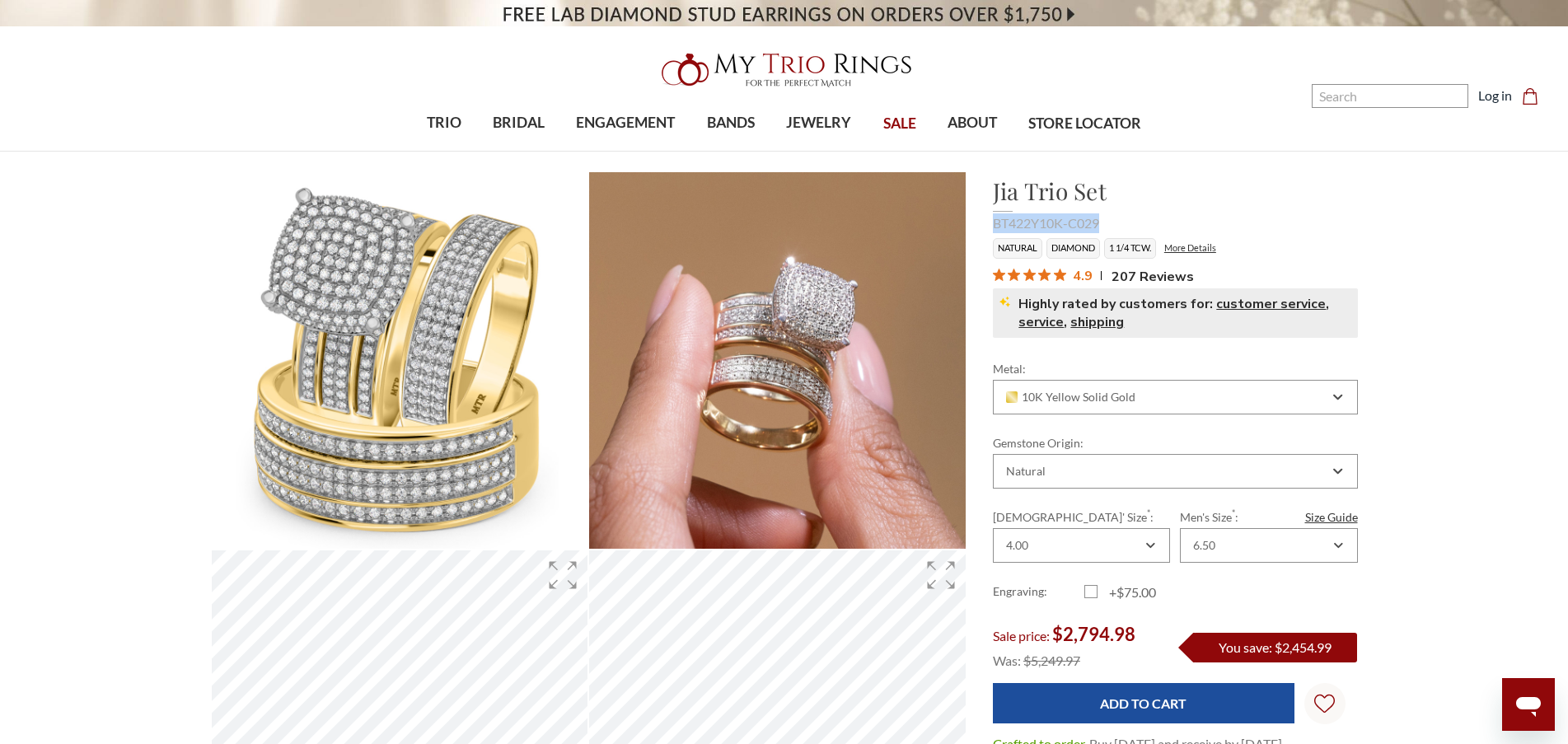
click at [983, 225] on div "Jia Trio Set $2,794.98 BT422Y10K-C029 Natural Diamond 1 1/4 TCW. More Details 4…" at bounding box center [1175, 256] width 392 height 166
click at [1021, 225] on div "BT422Y10K-C029" at bounding box center [1175, 223] width 365 height 20
drag, startPoint x: 1096, startPoint y: 245, endPoint x: 1067, endPoint y: 249, distance: 29.3
click at [1067, 249] on li "Diamond" at bounding box center [1072, 249] width 54 height 21
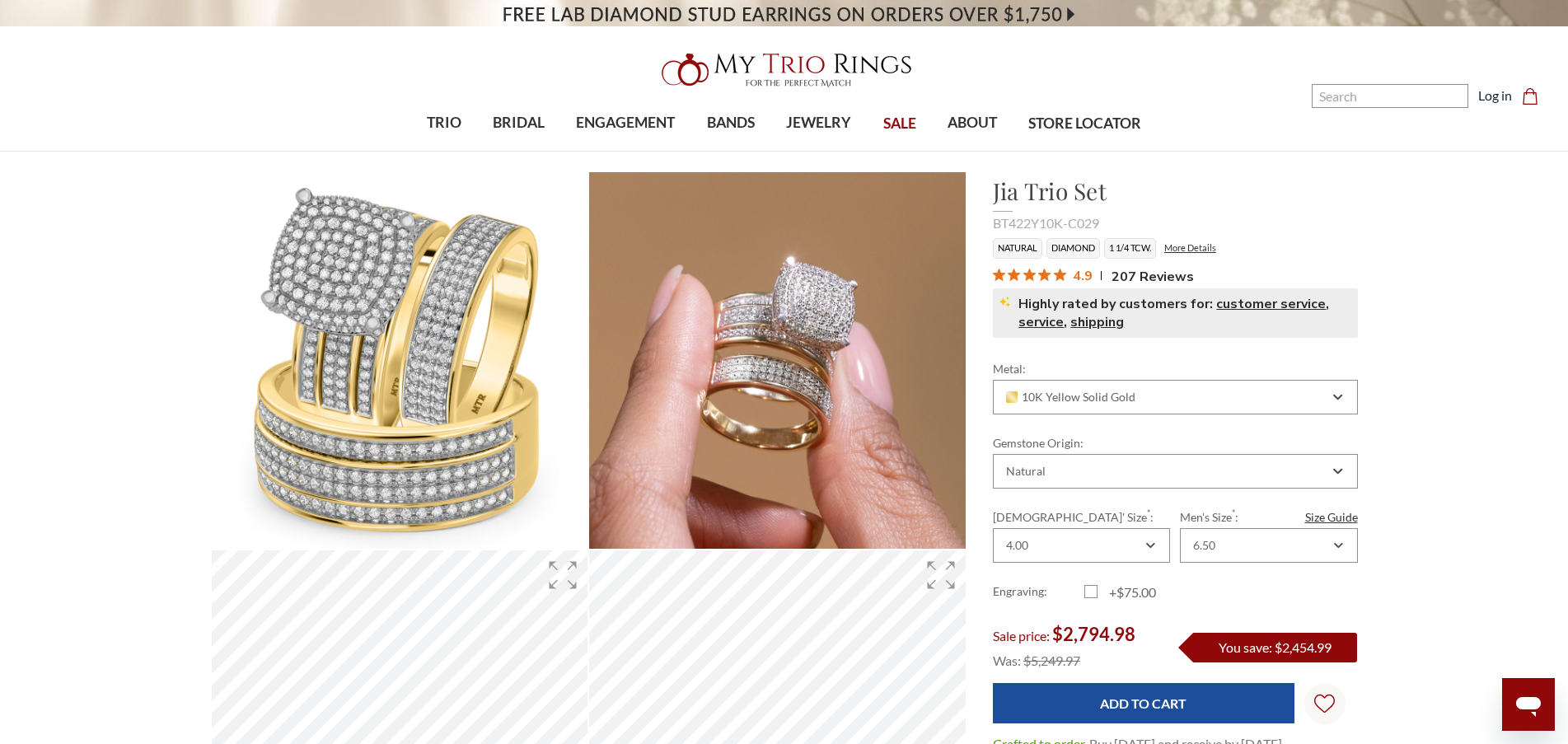
click at [1038, 248] on li "Natural" at bounding box center [1017, 249] width 50 height 21
drag, startPoint x: 1160, startPoint y: 244, endPoint x: 1019, endPoint y: 246, distance: 141.0
click at [1019, 246] on ul "Natural Diamond 1 1/4 TCW. More Details" at bounding box center [1175, 249] width 365 height 21
click at [1019, 246] on li "Natural" at bounding box center [1017, 249] width 50 height 21
drag, startPoint x: 1155, startPoint y: 246, endPoint x: 1132, endPoint y: 251, distance: 23.5
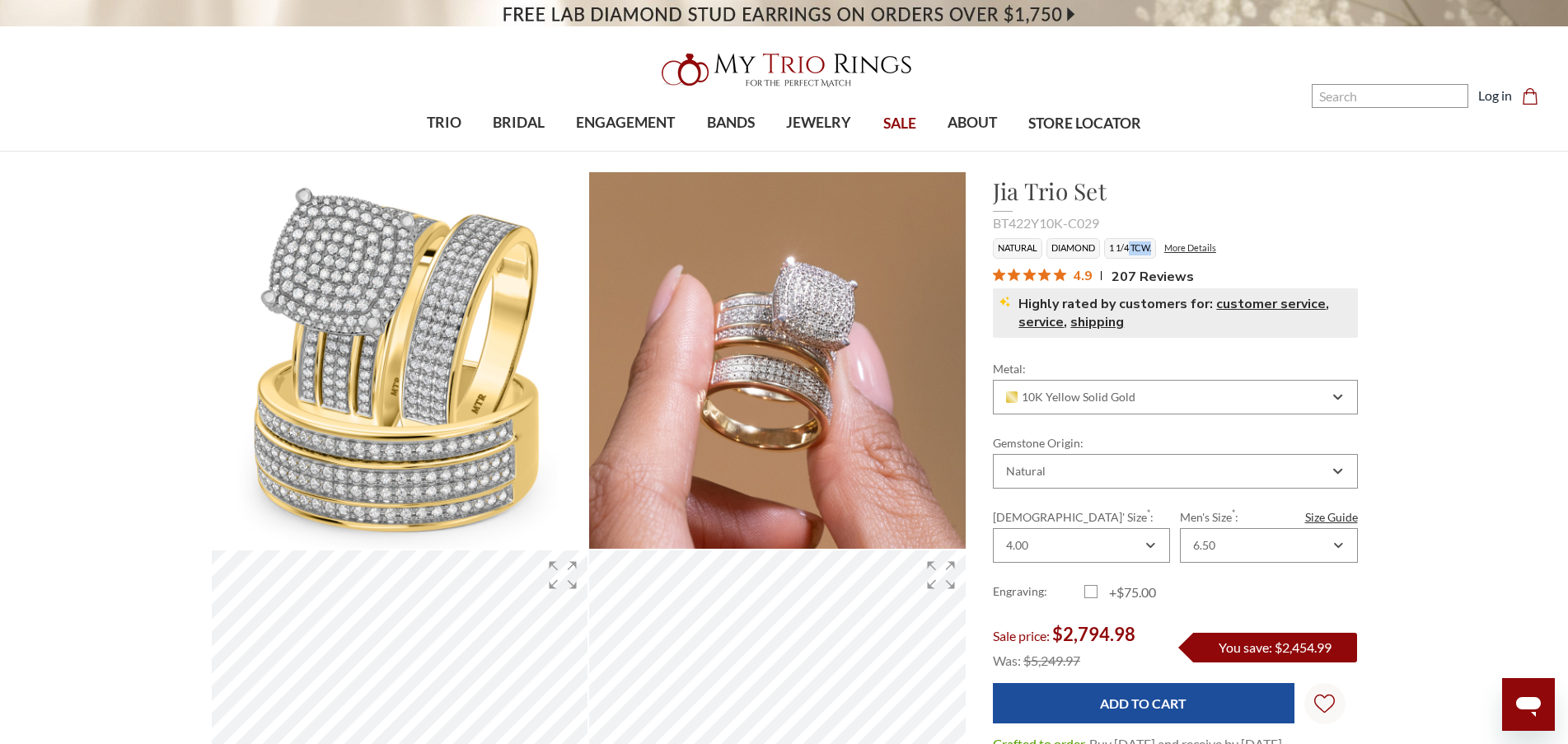
click at [1132, 251] on li "1 1/4 TCW." at bounding box center [1130, 249] width 52 height 21
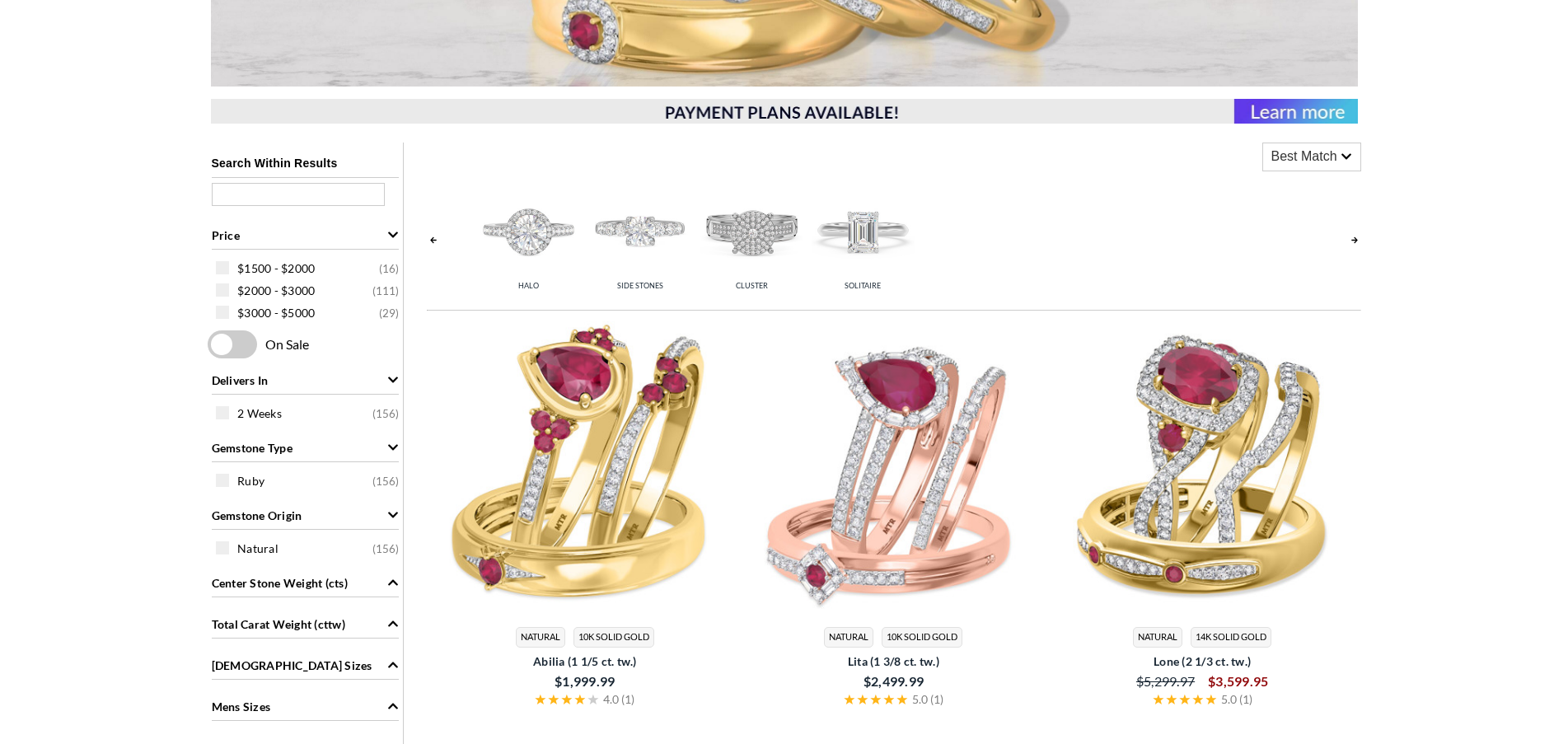
scroll to position [494, 0]
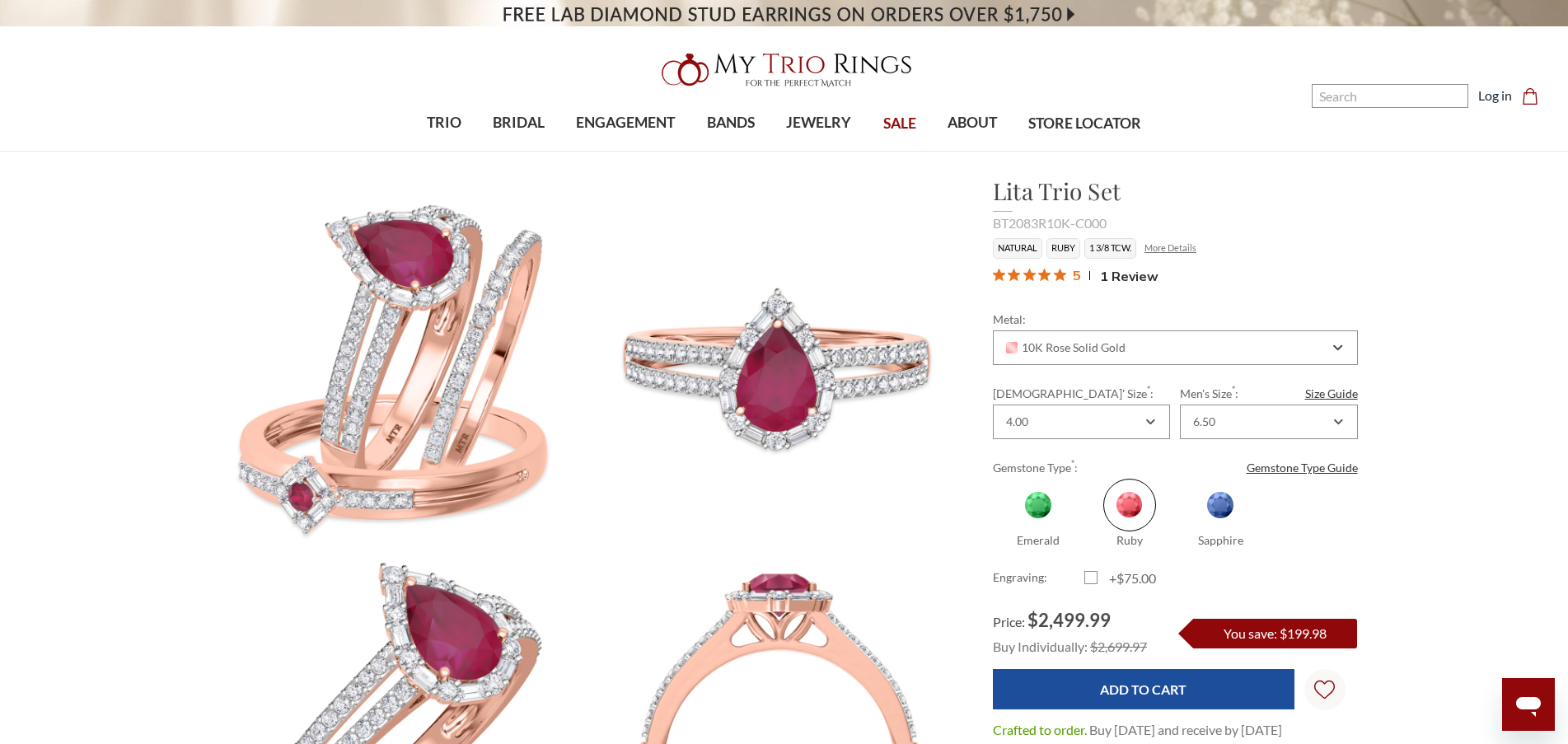
click at [1165, 248] on link "More Details" at bounding box center [1170, 247] width 52 height 10
click at [1191, 241] on li "More Details" at bounding box center [1170, 248] width 60 height 19
click at [1191, 243] on link "More Details" at bounding box center [1170, 247] width 52 height 10
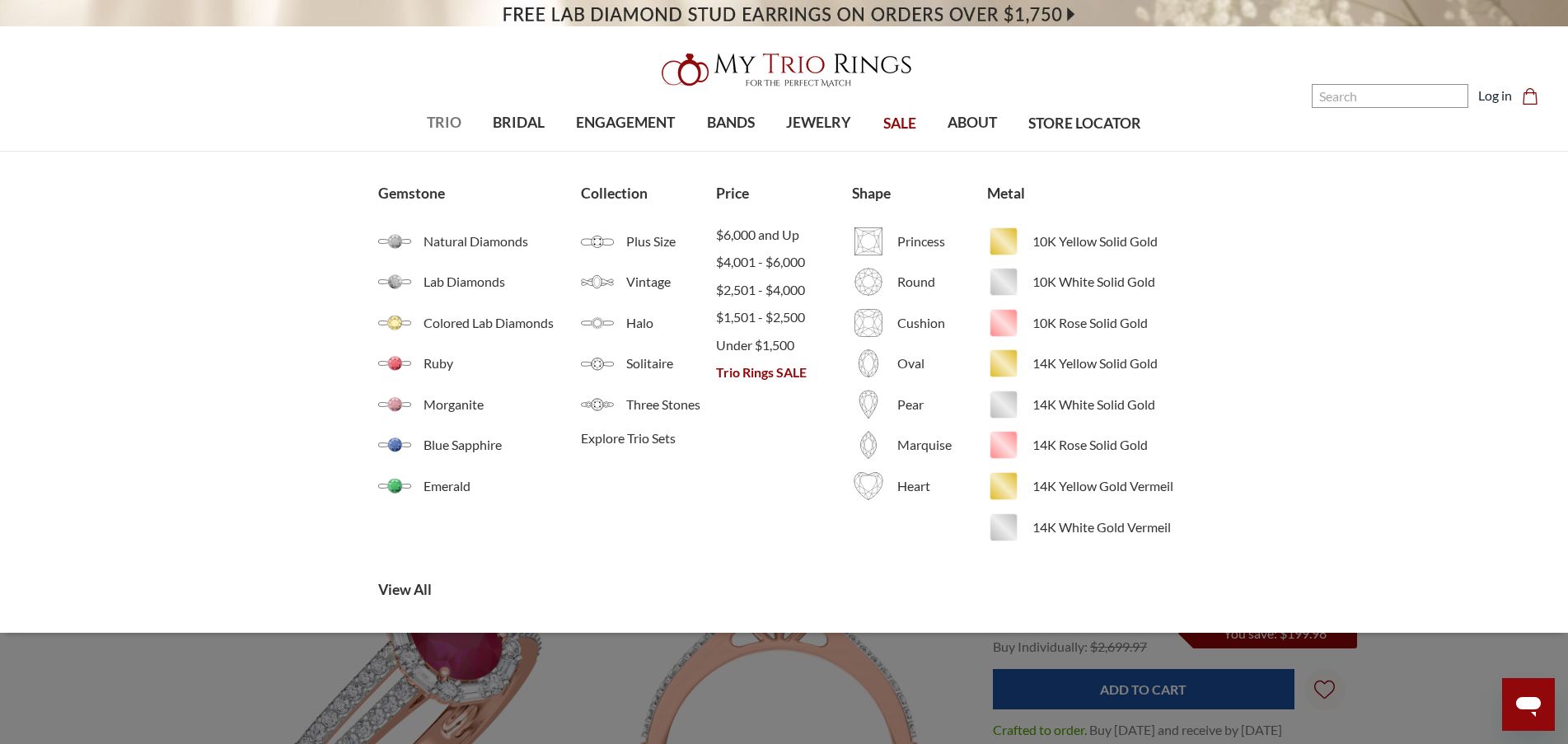
click at [432, 116] on span "TRIO" at bounding box center [443, 122] width 35 height 22
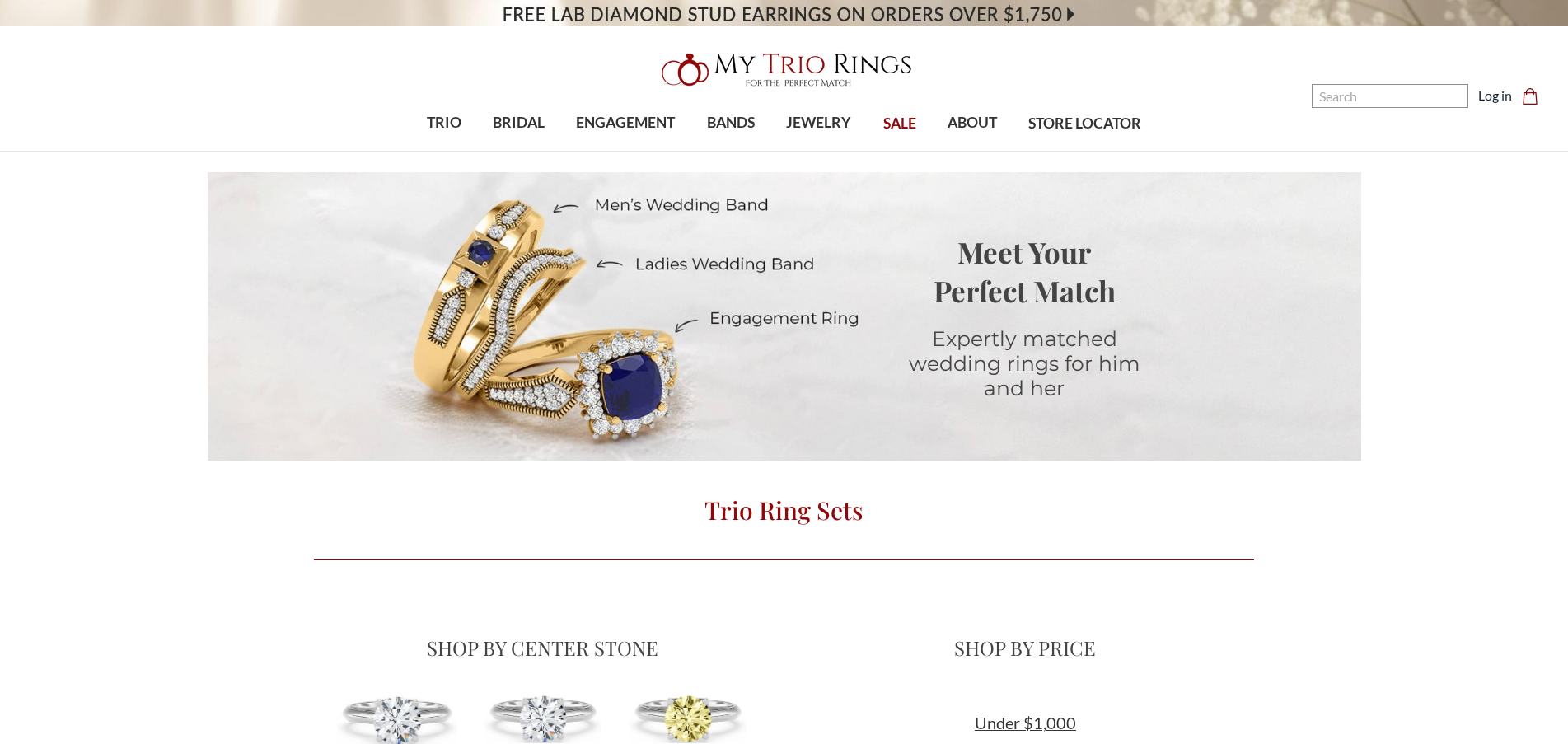
click at [1043, 710] on div "Under $1,000" at bounding box center [1025, 732] width 458 height 44
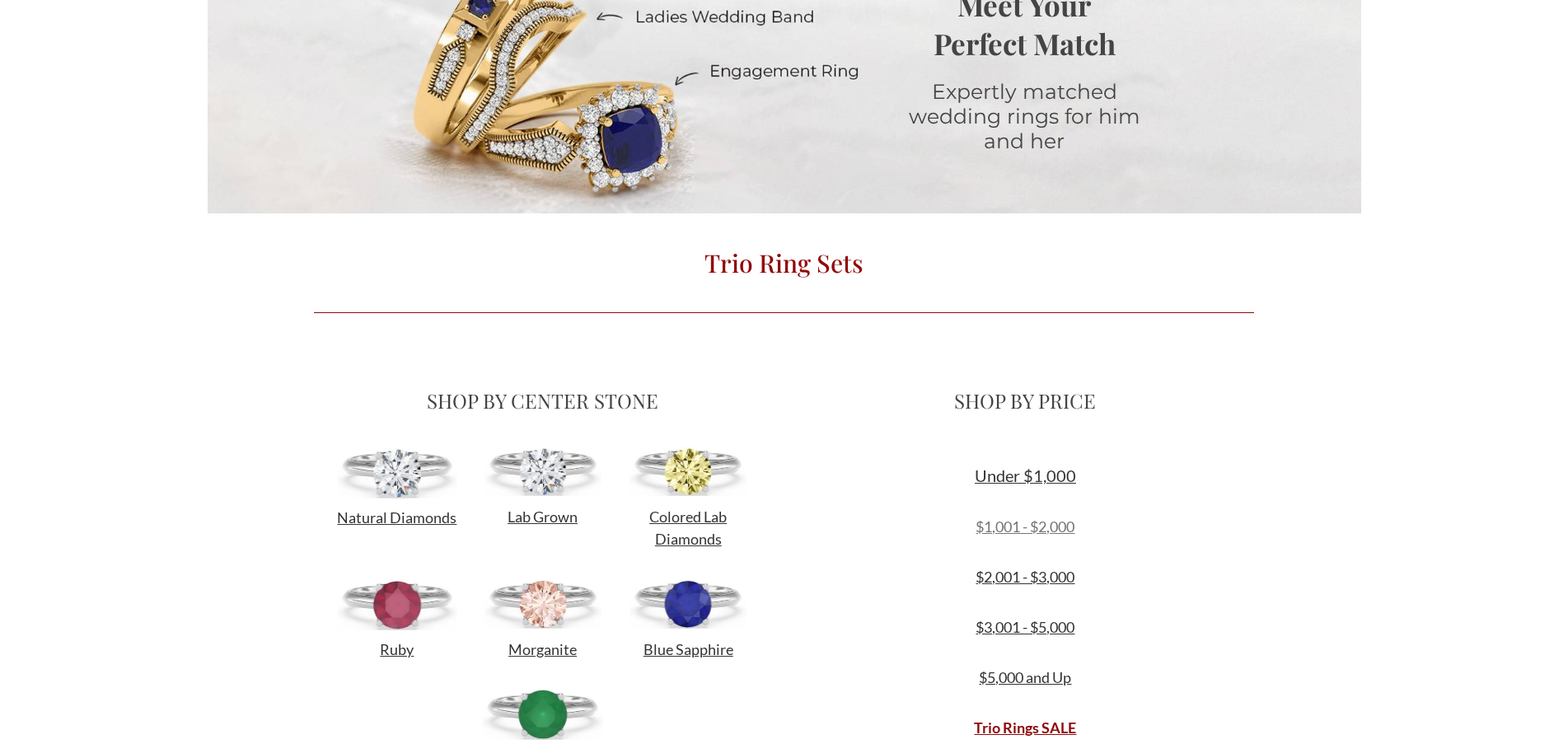
scroll to position [247, 0]
click at [1041, 528] on link "$1,001 - $2,000" at bounding box center [1024, 526] width 99 height 18
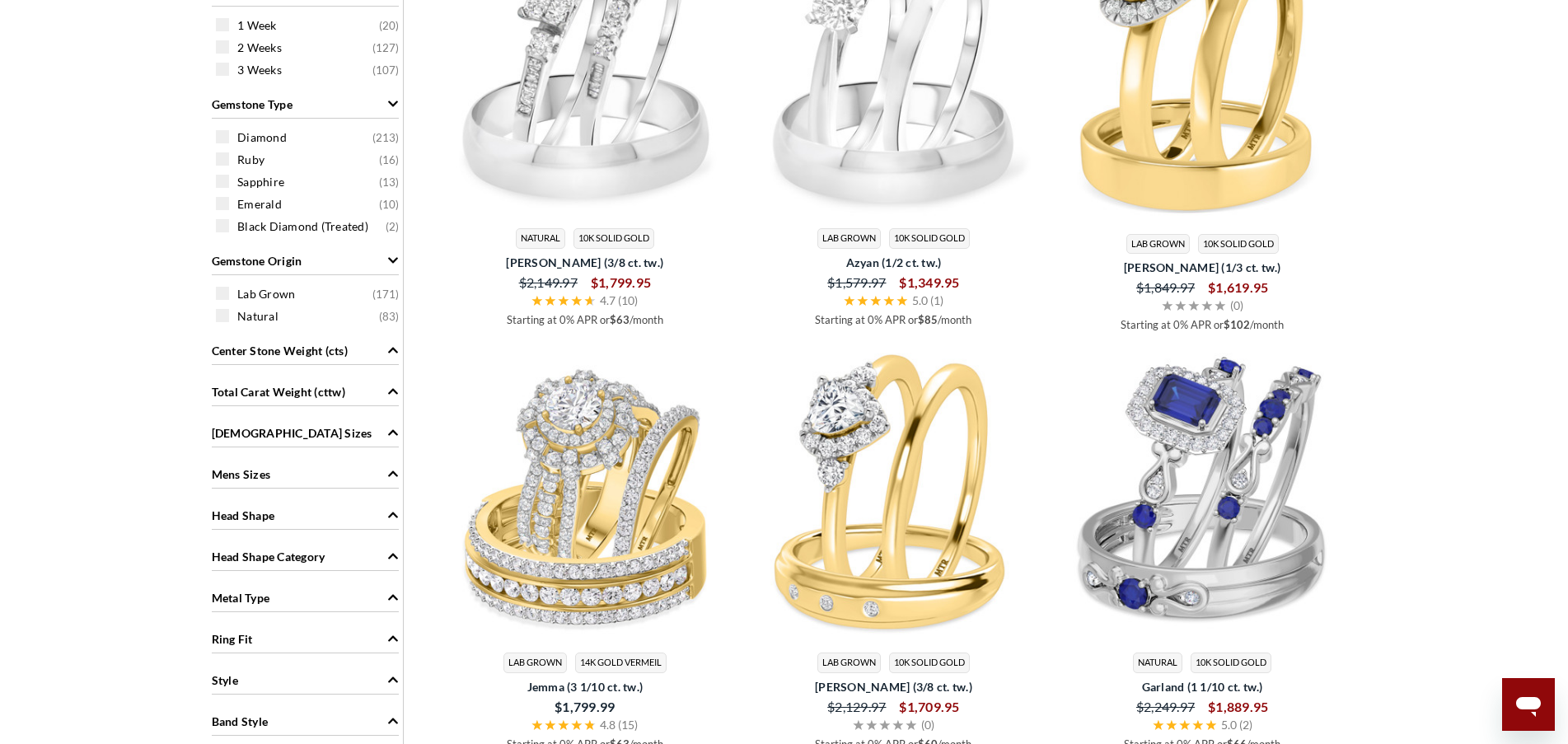
scroll to position [742, 0]
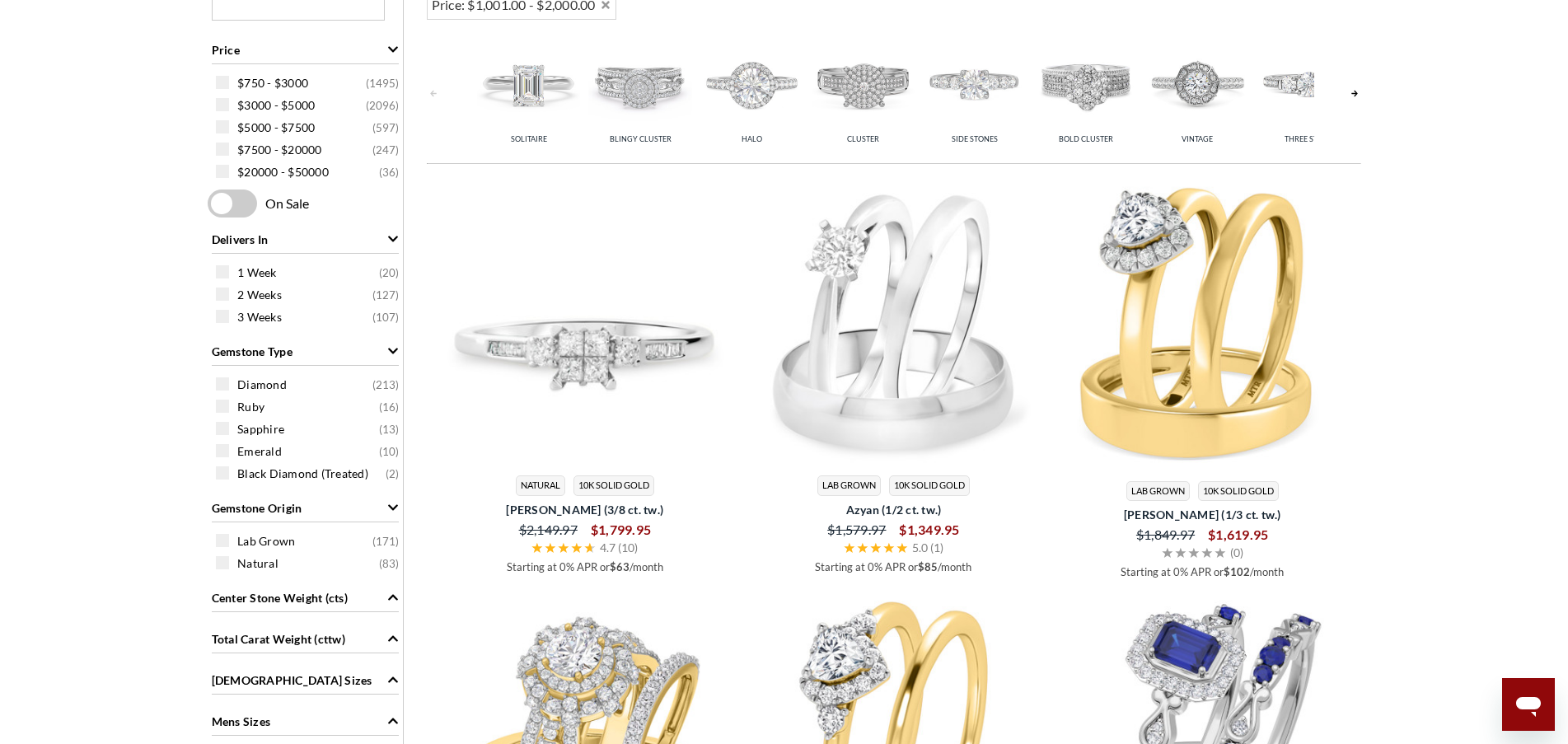
drag, startPoint x: 498, startPoint y: 413, endPoint x: 563, endPoint y: 383, distance: 71.6
drag, startPoint x: 760, startPoint y: 169, endPoint x: 514, endPoint y: 448, distance: 372.0
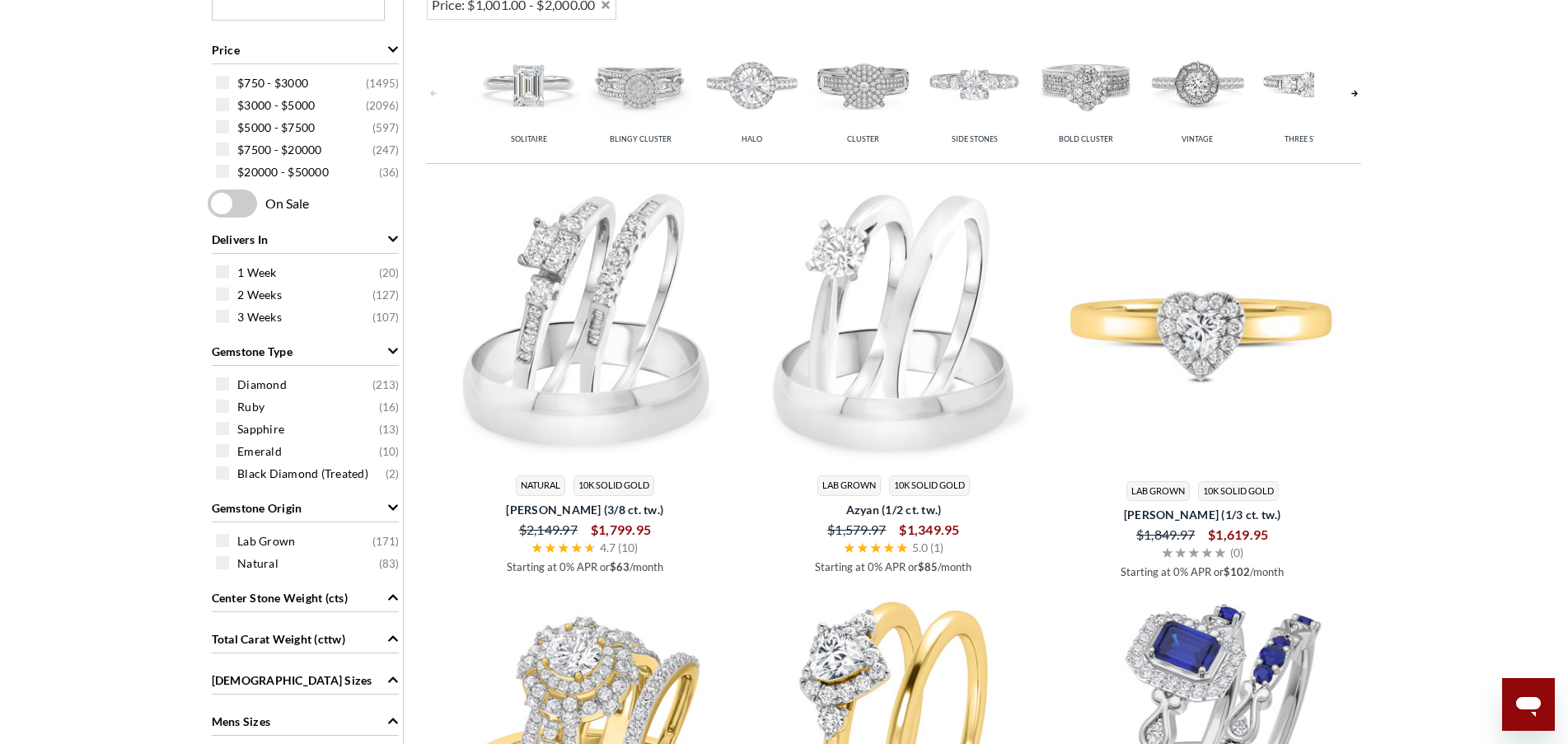
drag, startPoint x: 429, startPoint y: 539, endPoint x: 1102, endPoint y: 326, distance: 705.9
